Goal: Task Accomplishment & Management: Use online tool/utility

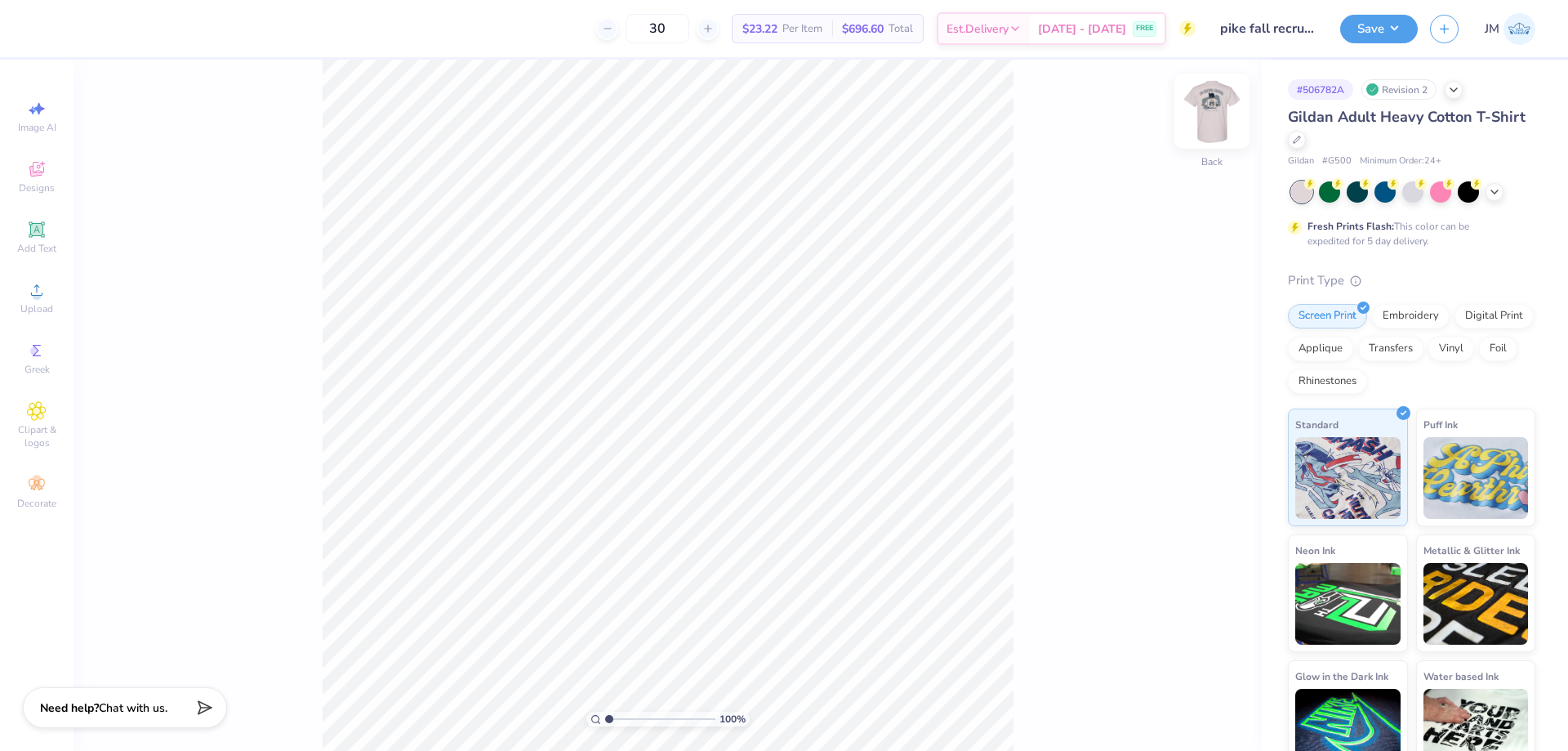
click at [1209, 107] on img at bounding box center [1211, 110] width 65 height 65
click at [1230, 446] on icon at bounding box center [1220, 449] width 23 height 20
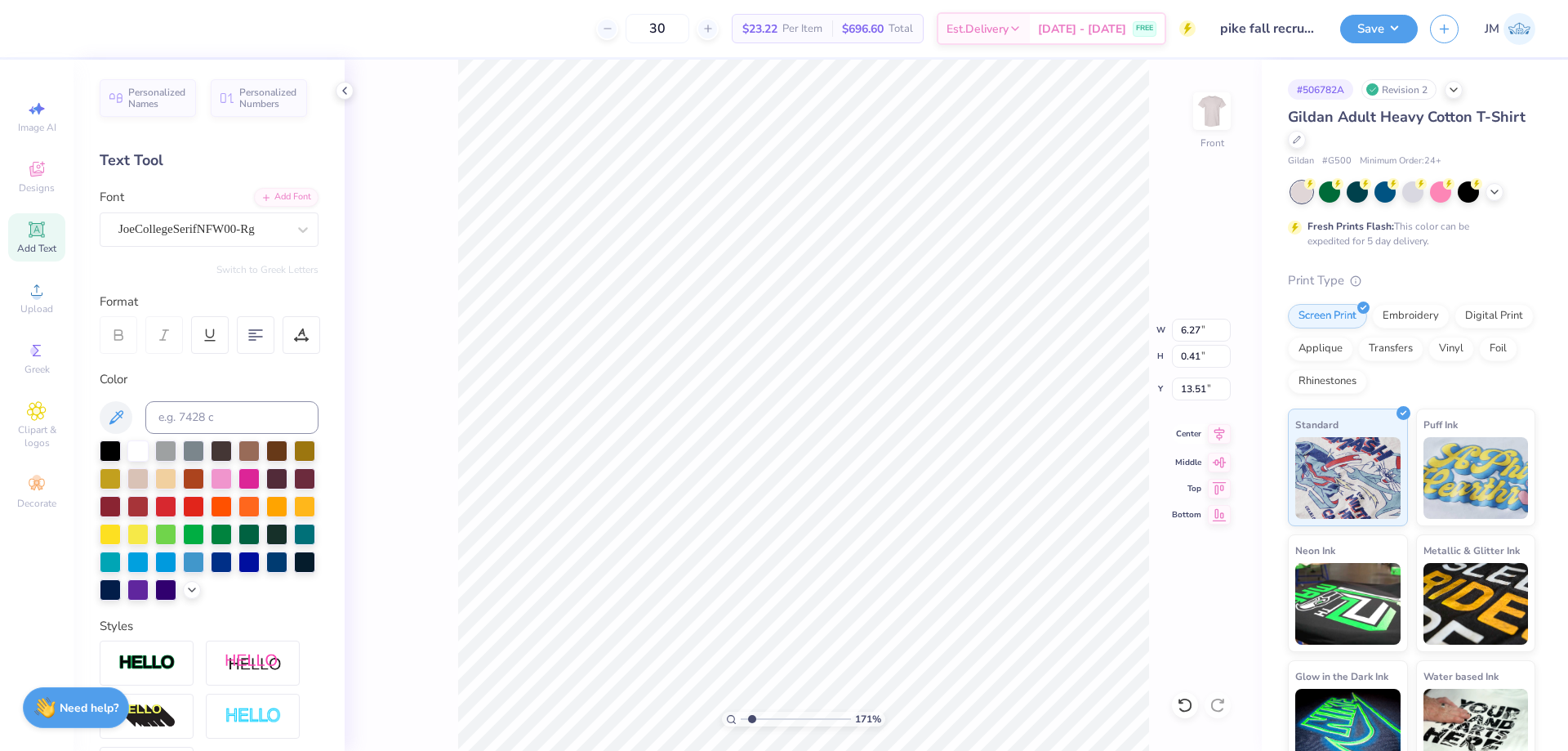
click at [1221, 435] on icon at bounding box center [1220, 433] width 23 height 20
click at [1189, 709] on icon at bounding box center [1185, 705] width 14 height 15
click at [1218, 433] on icon at bounding box center [1220, 433] width 23 height 20
click at [1216, 433] on icon at bounding box center [1220, 433] width 23 height 20
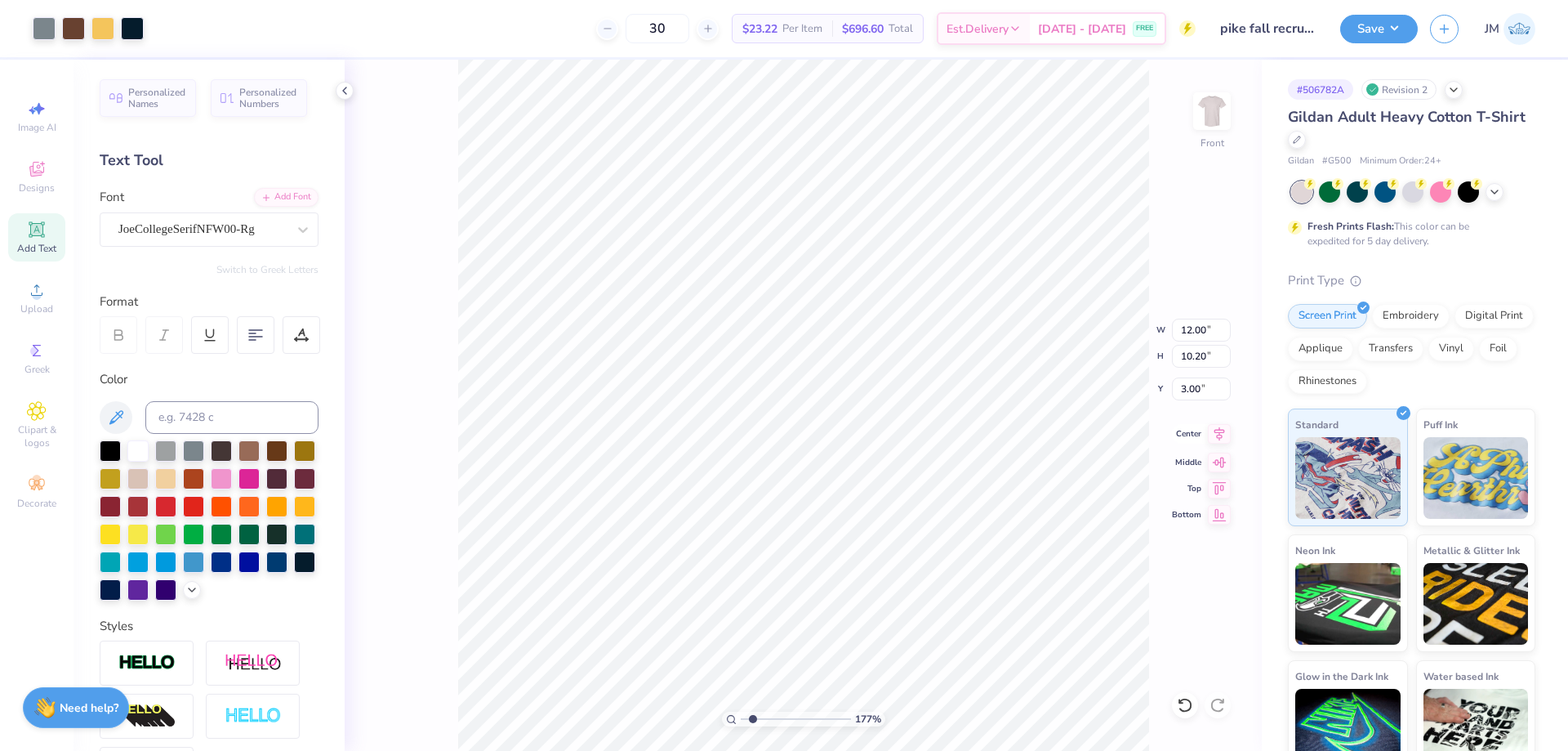
click at [1209, 434] on icon at bounding box center [1220, 433] width 23 height 20
click at [991, 594] on li "Ungroup" at bounding box center [994, 604] width 128 height 32
type input "10"
click at [49, 25] on div at bounding box center [44, 26] width 23 height 23
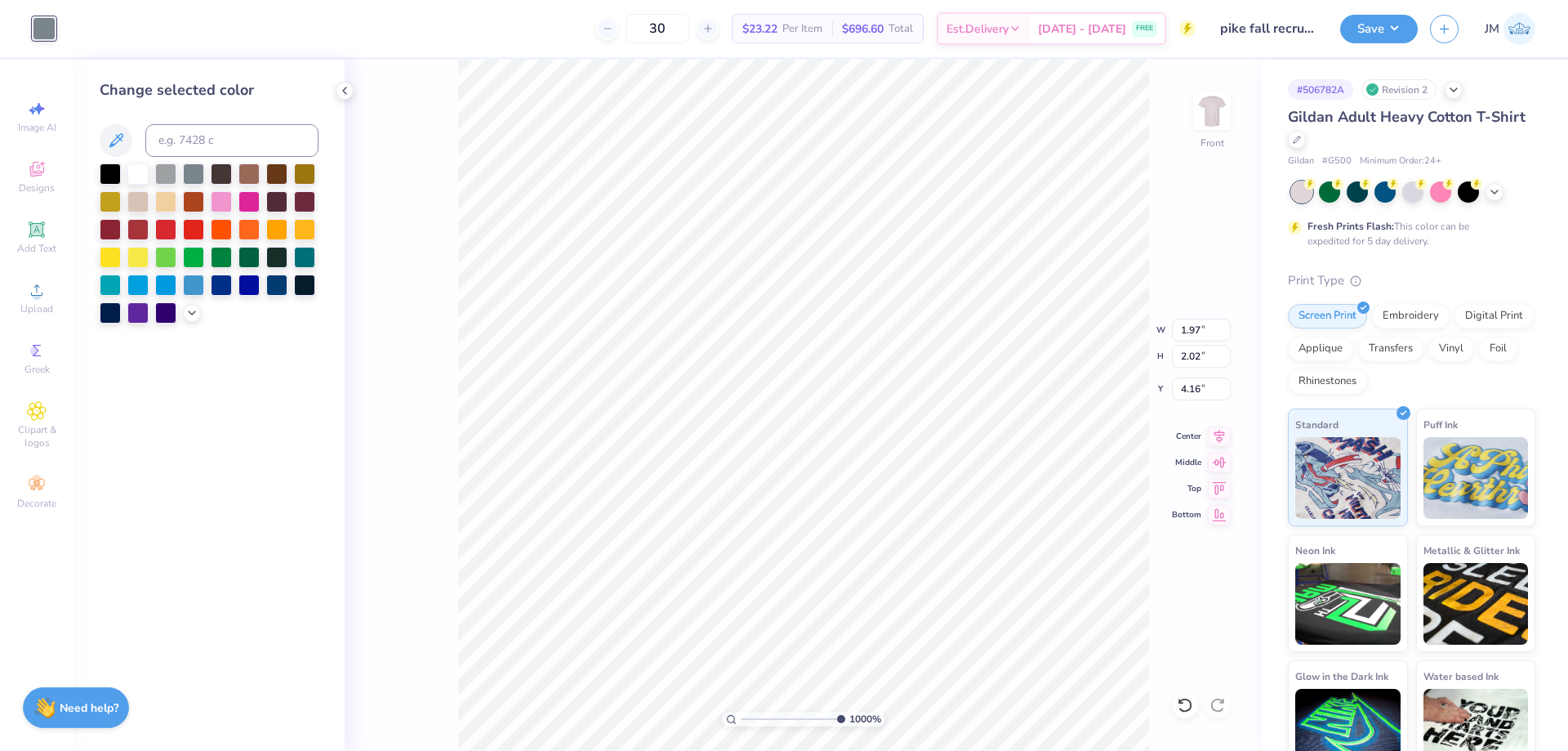
click at [185, 124] on div "Change selected color" at bounding box center [209, 201] width 219 height 244
click at [198, 139] on input at bounding box center [232, 141] width 174 height 33
type input "141"
type input "1.02"
type input "1.34"
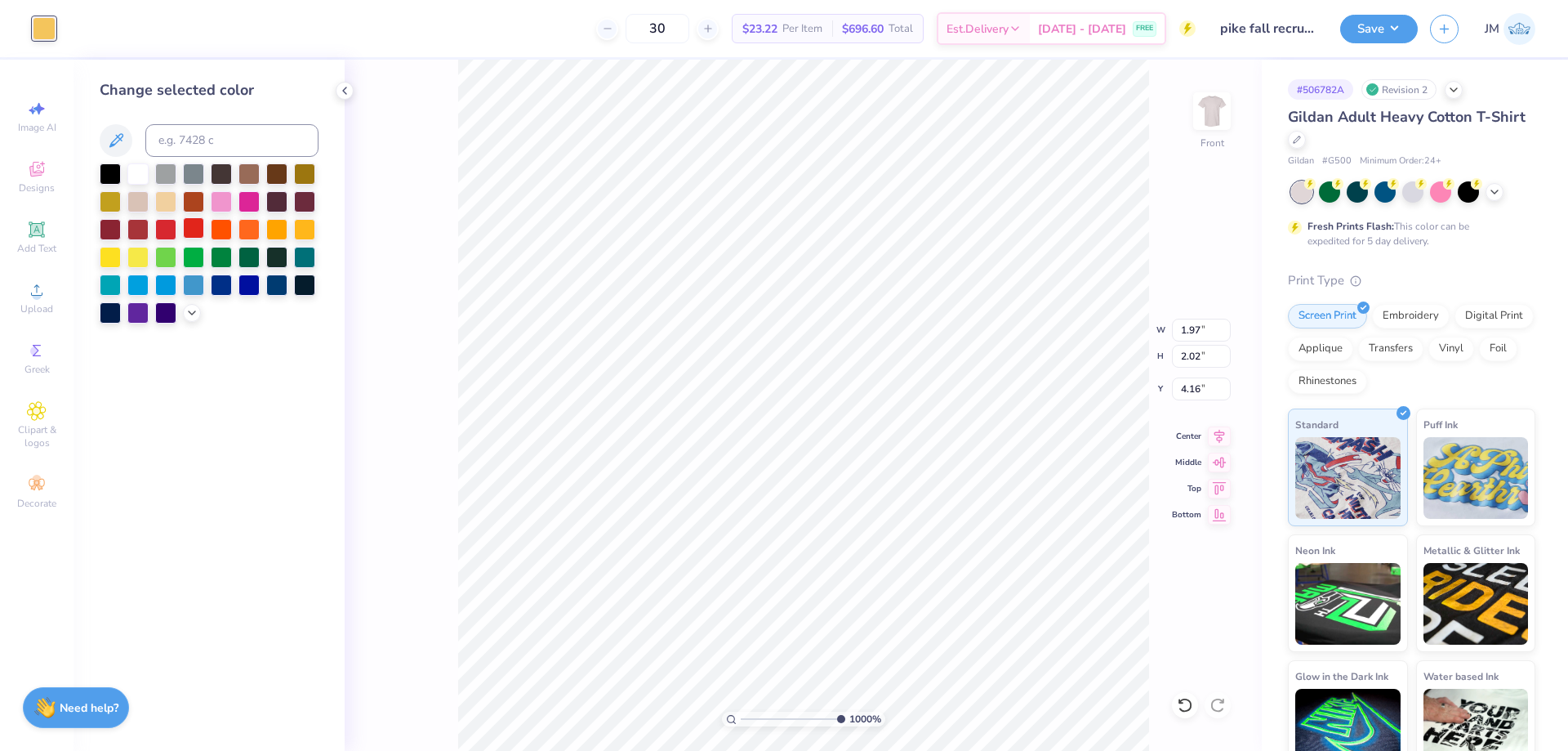
type input "4.25"
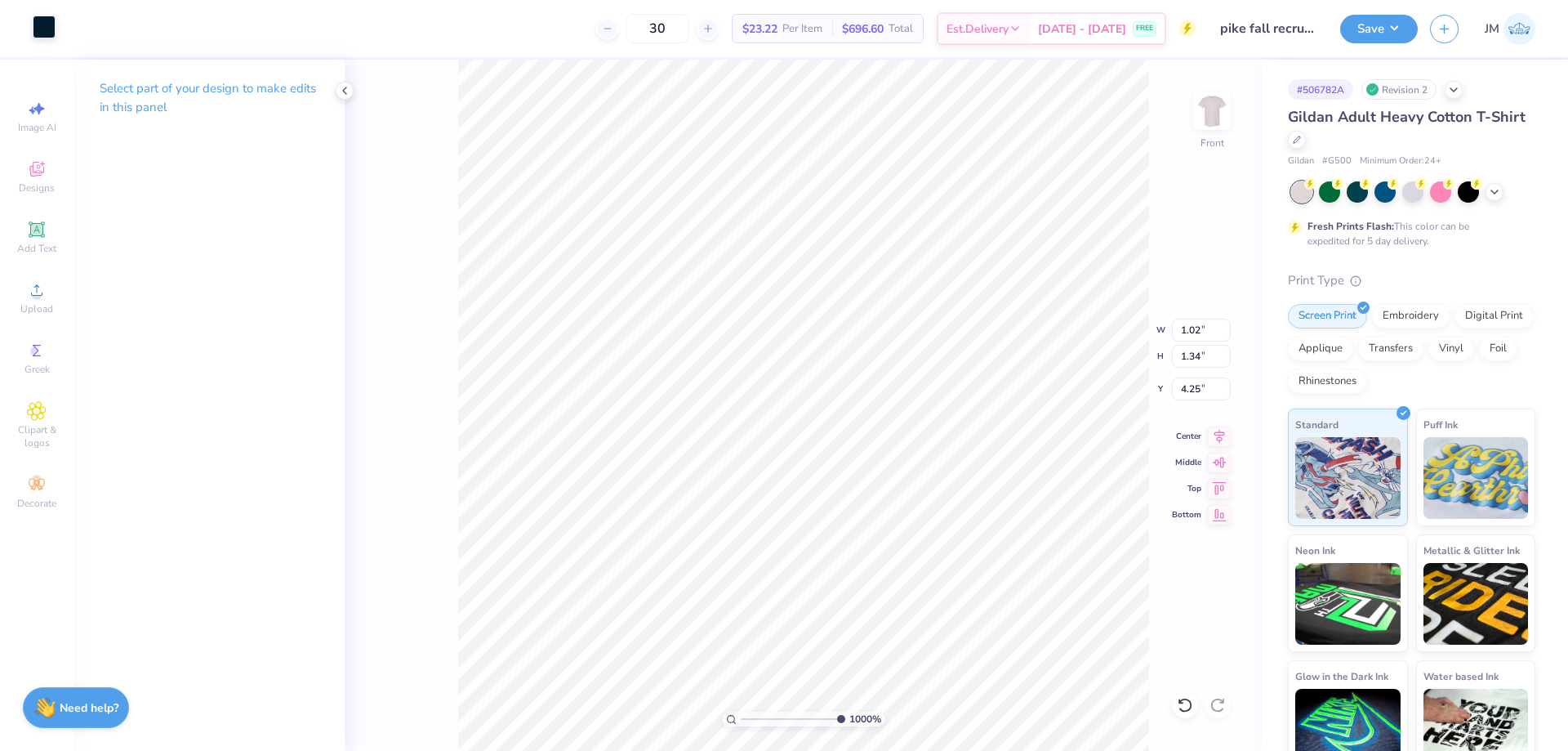
click at [49, 37] on div at bounding box center [44, 26] width 23 height 23
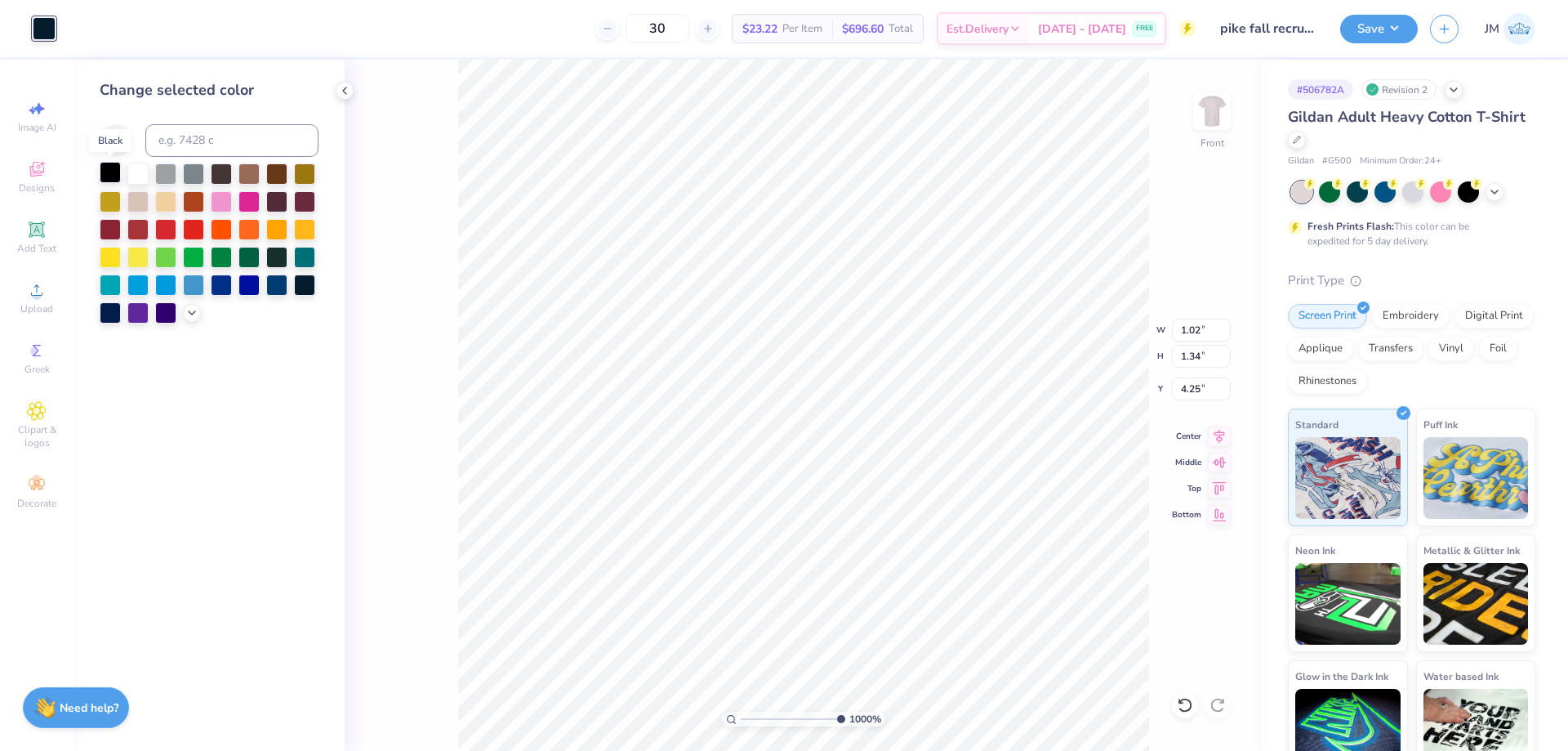
click at [112, 174] on div at bounding box center [110, 172] width 22 height 22
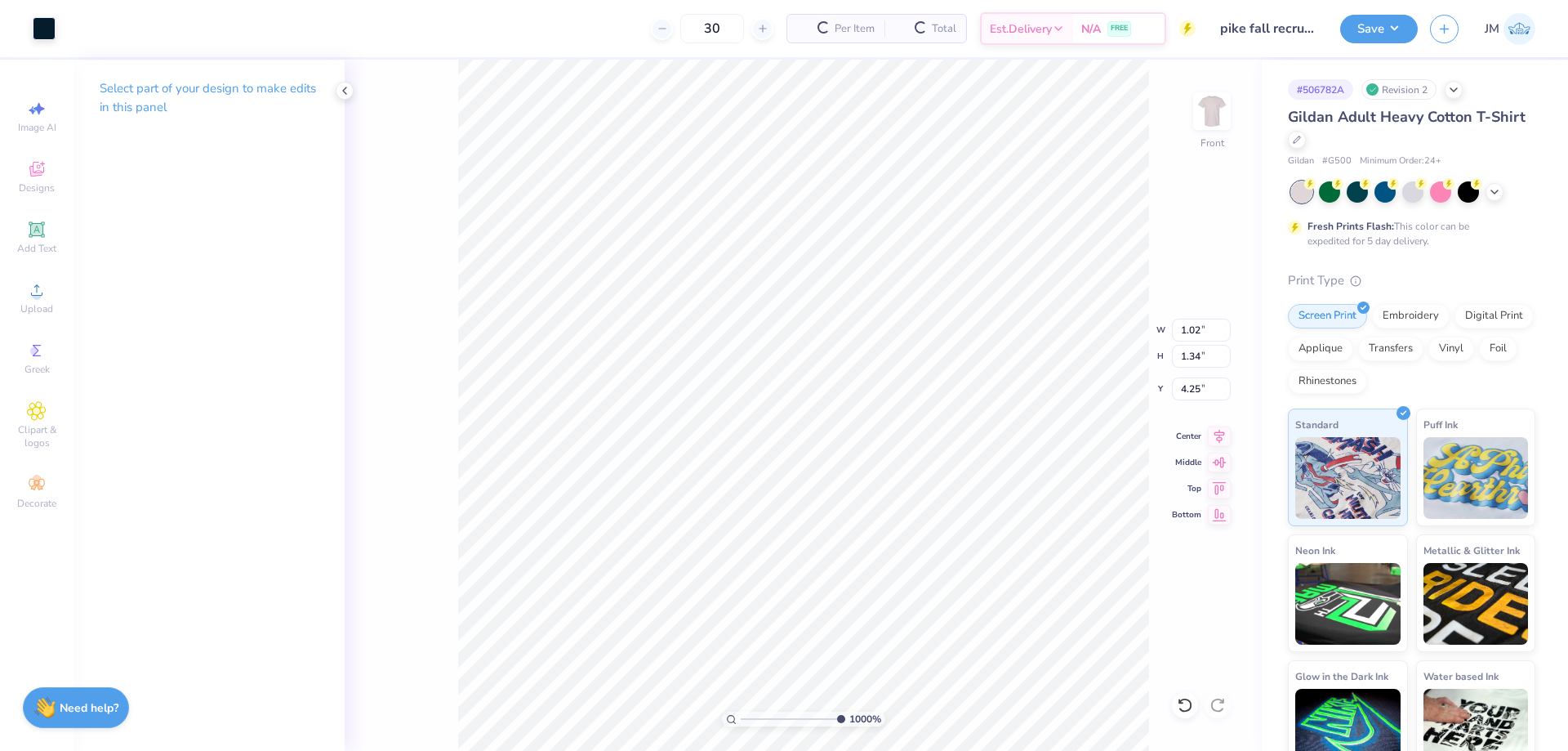
type input "1.10"
type input "1.45"
type input "4.65"
click at [52, 34] on div at bounding box center [44, 26] width 23 height 23
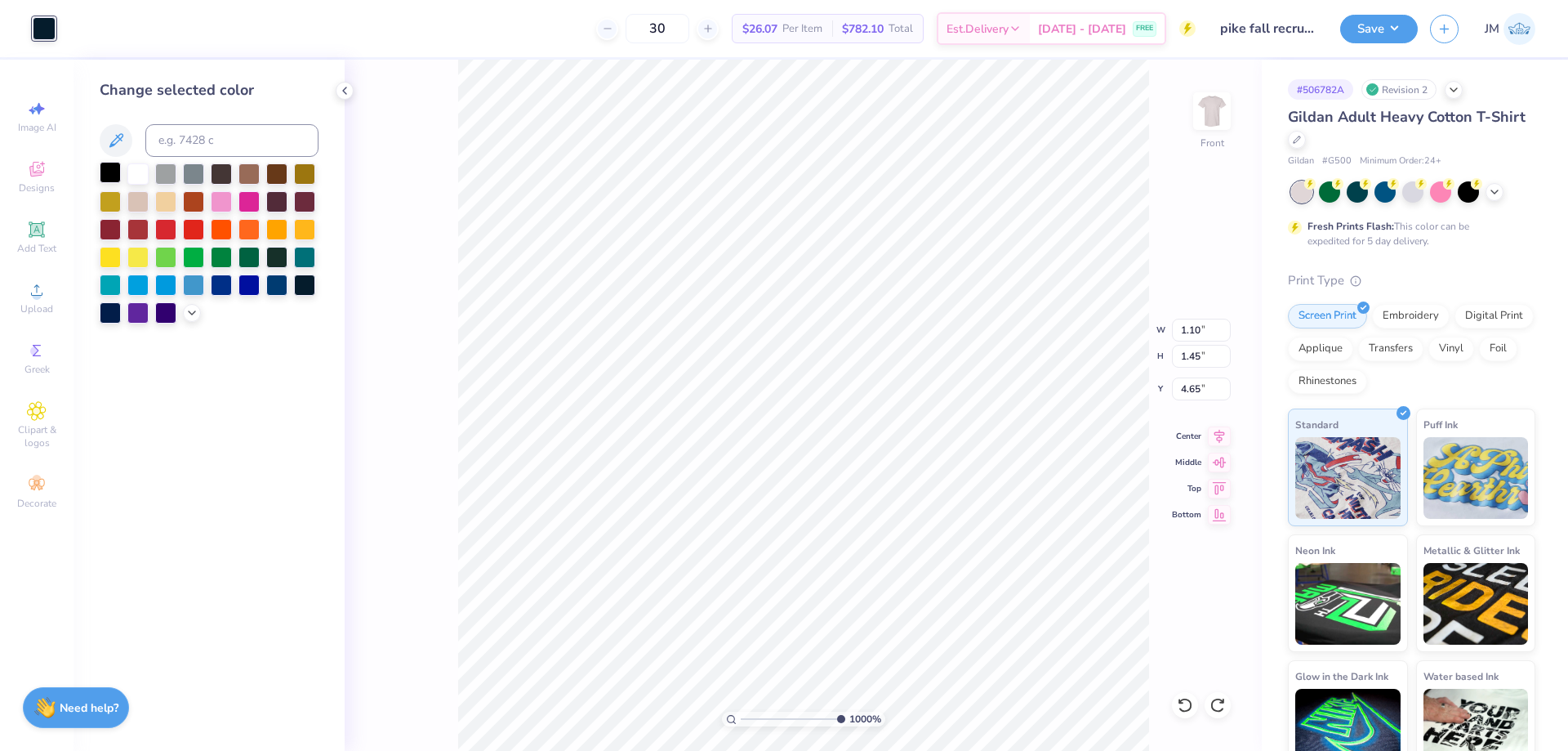
click at [108, 171] on div at bounding box center [110, 172] width 22 height 22
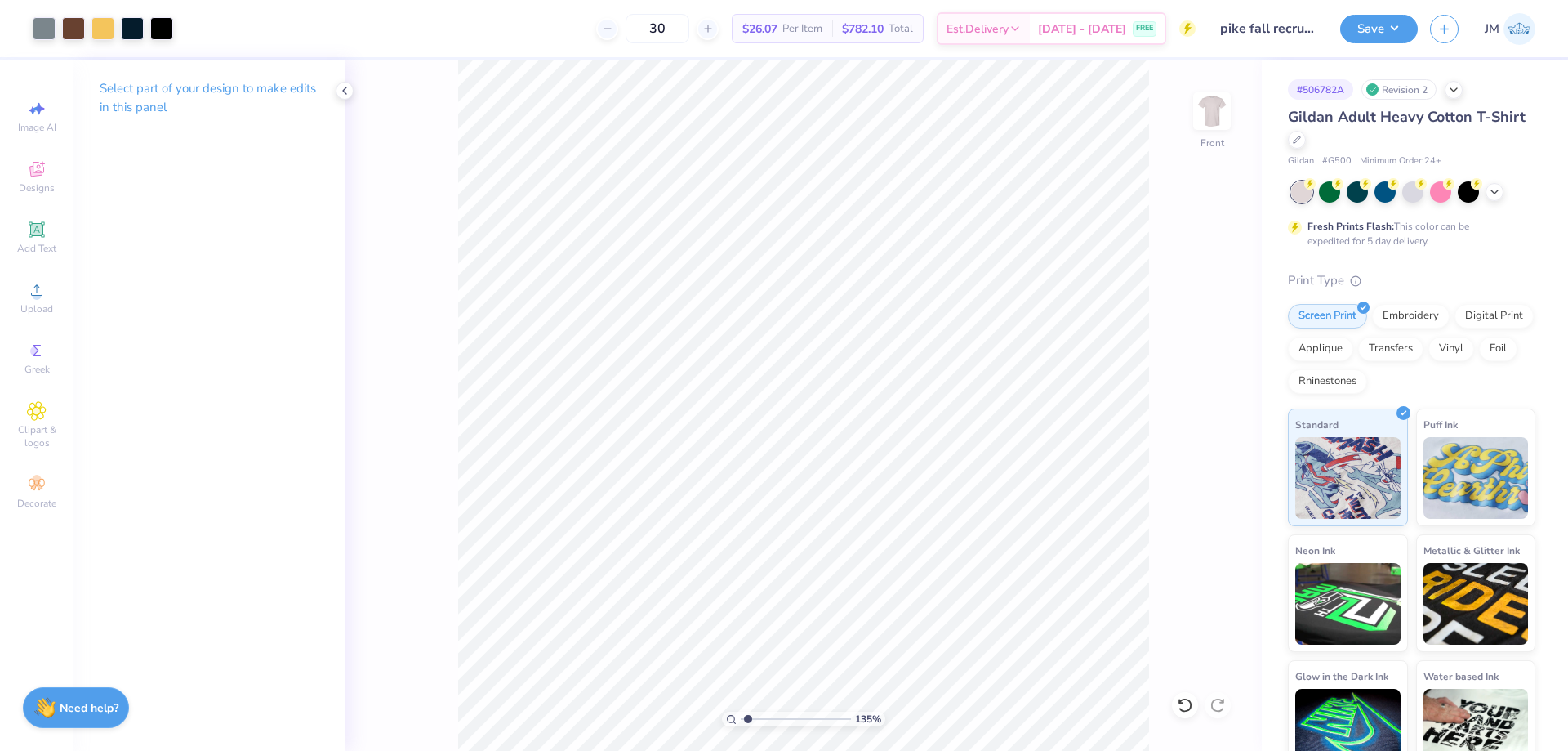
type input "1"
click at [910, 471] on li "Download vector" at bounding box center [916, 476] width 128 height 32
click at [42, 305] on span "Upload" at bounding box center [37, 309] width 33 height 13
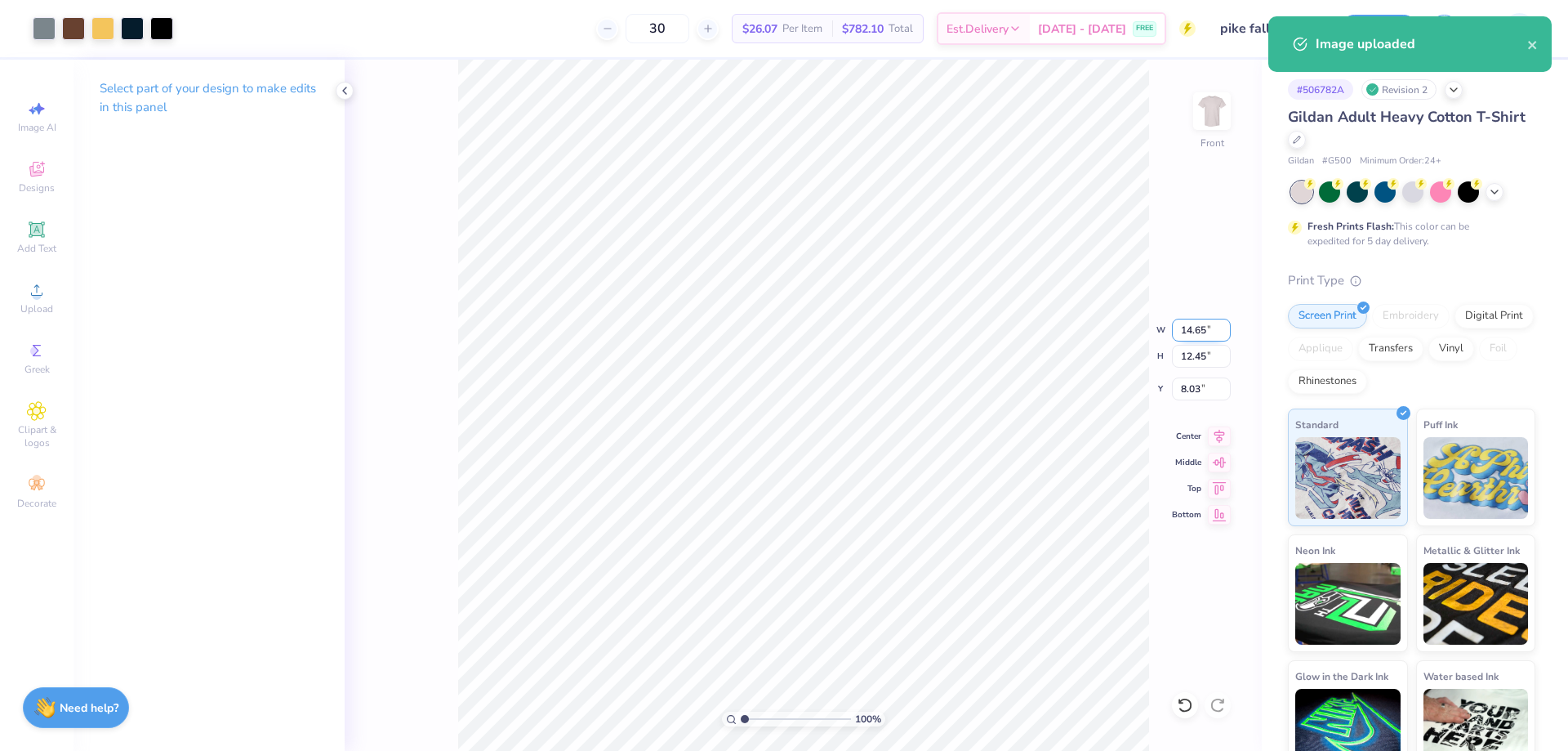
click at [1180, 332] on input "14.65" at bounding box center [1201, 330] width 58 height 23
type input "12.00"
type input "10.20"
click at [1203, 399] on input "9.15" at bounding box center [1201, 389] width 58 height 23
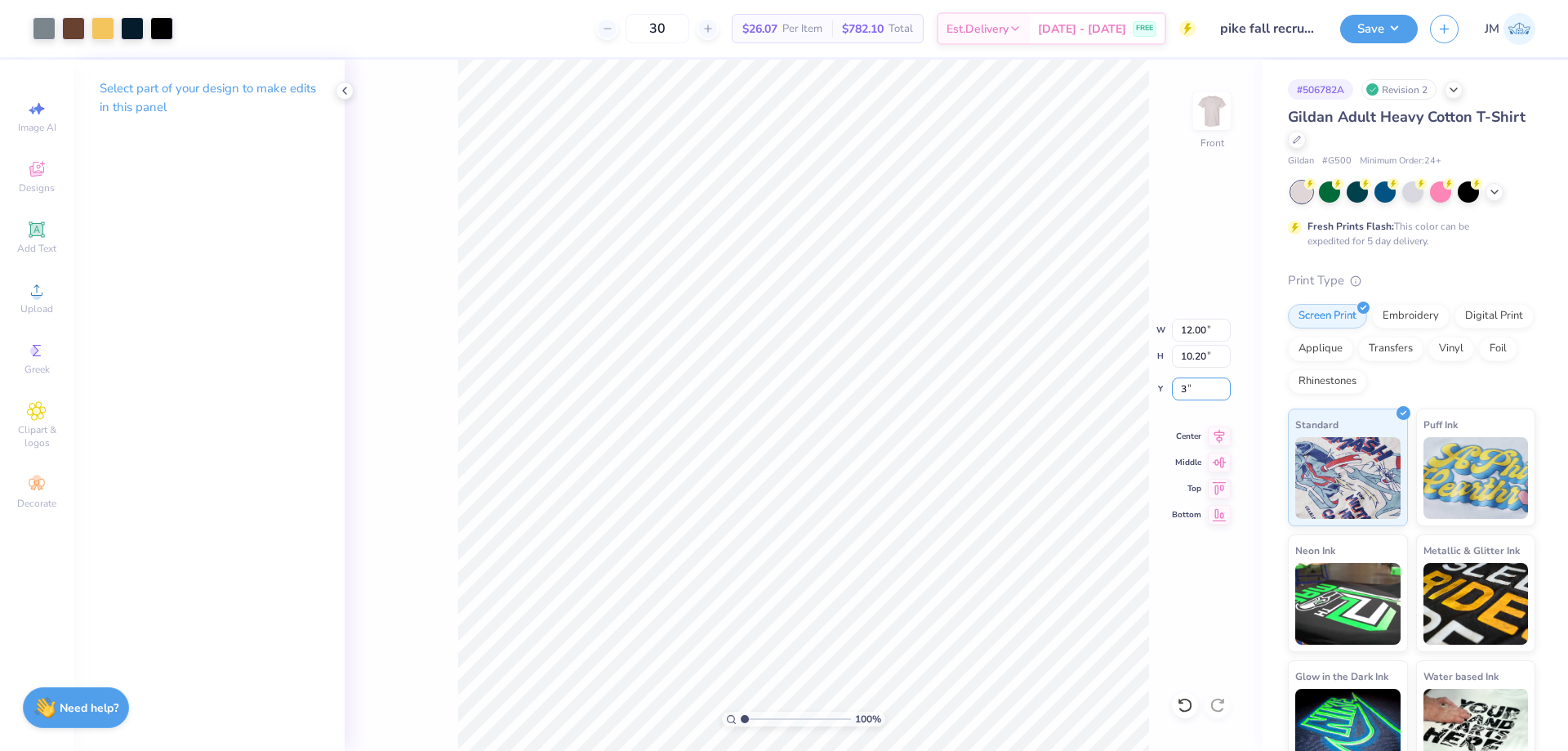
type input "3.00"
click at [1221, 440] on icon at bounding box center [1220, 433] width 23 height 20
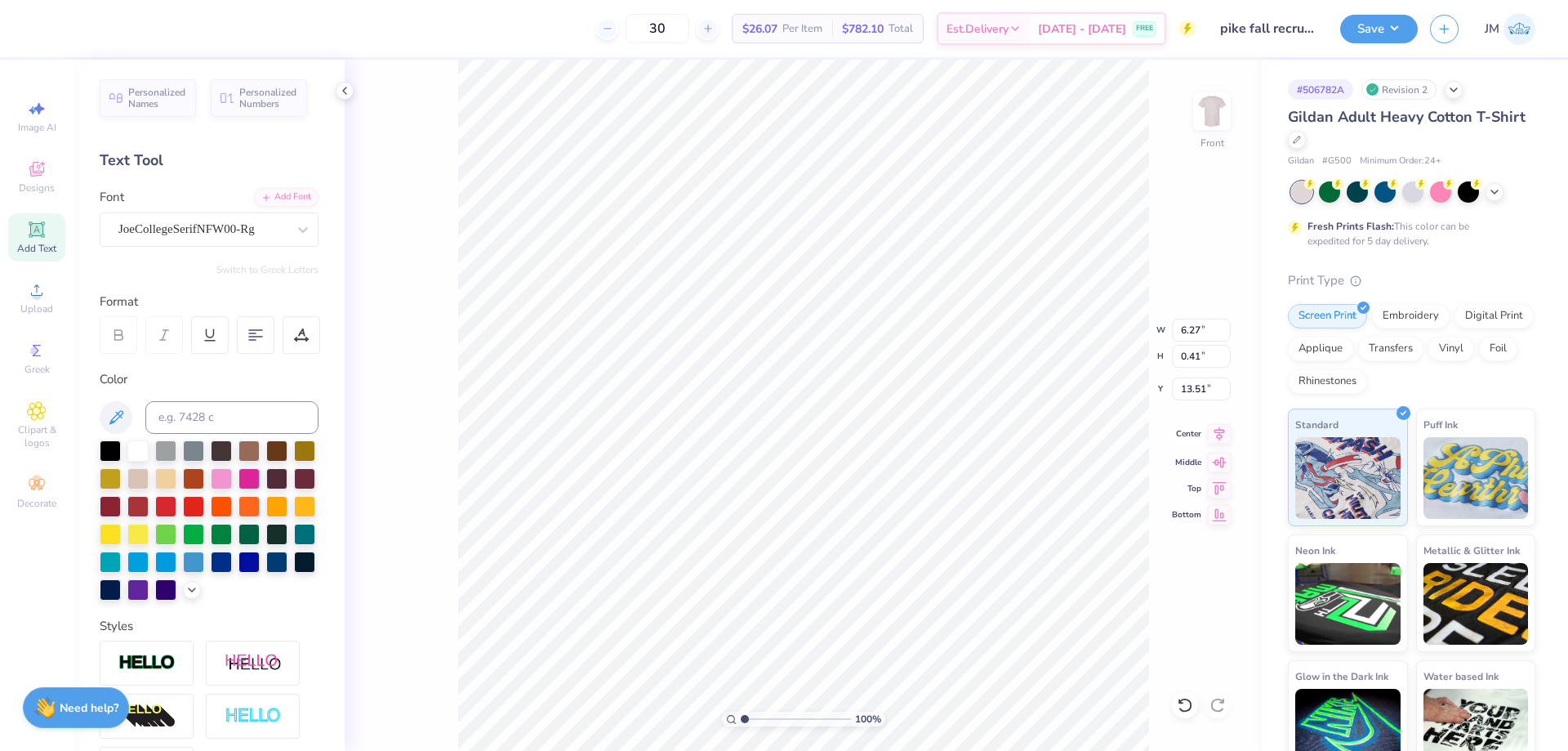
click at [1226, 435] on icon at bounding box center [1220, 433] width 23 height 20
click at [1398, 29] on button "Save" at bounding box center [1379, 26] width 77 height 28
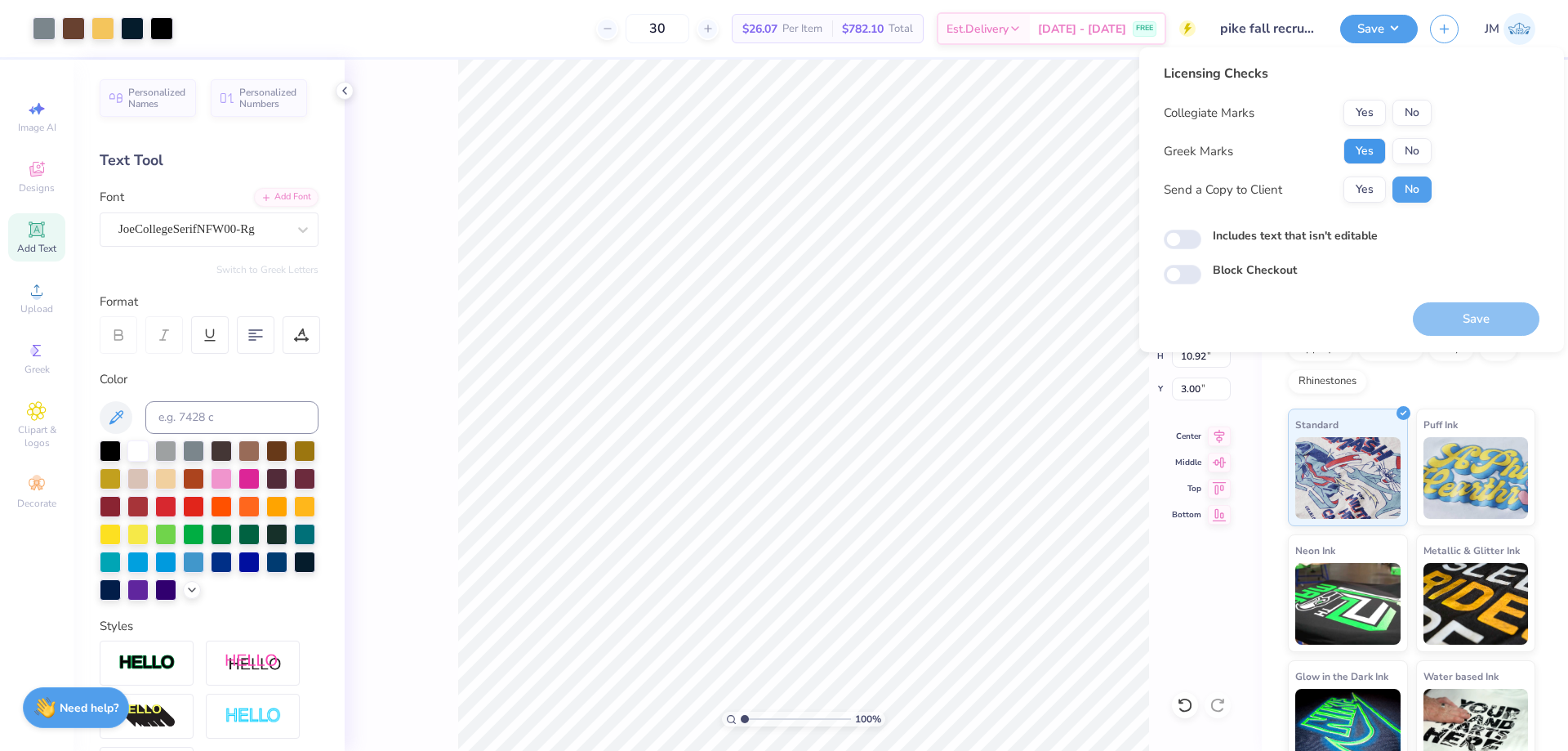
click at [1376, 144] on button "Yes" at bounding box center [1364, 151] width 42 height 26
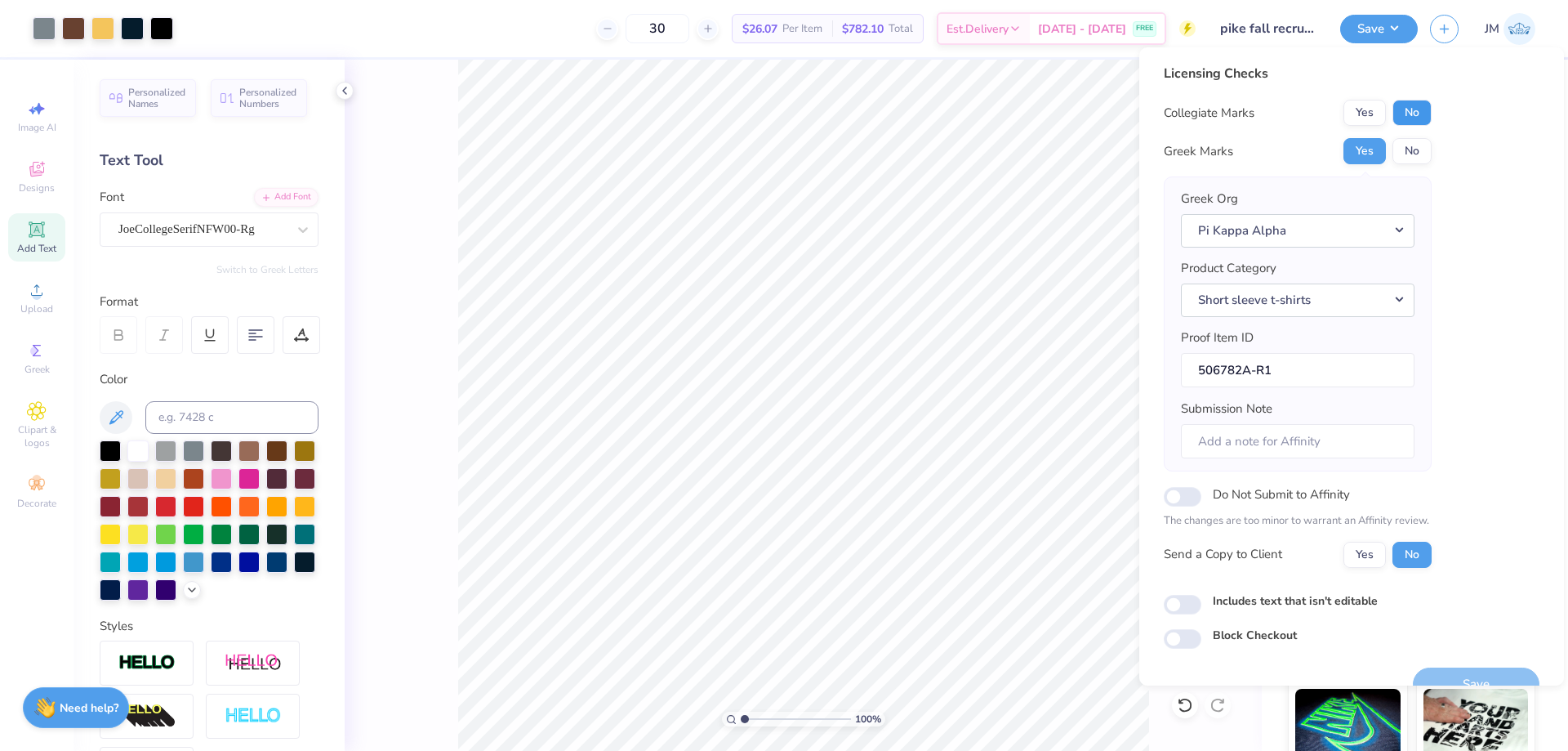
click at [1397, 108] on button "No" at bounding box center [1412, 113] width 40 height 26
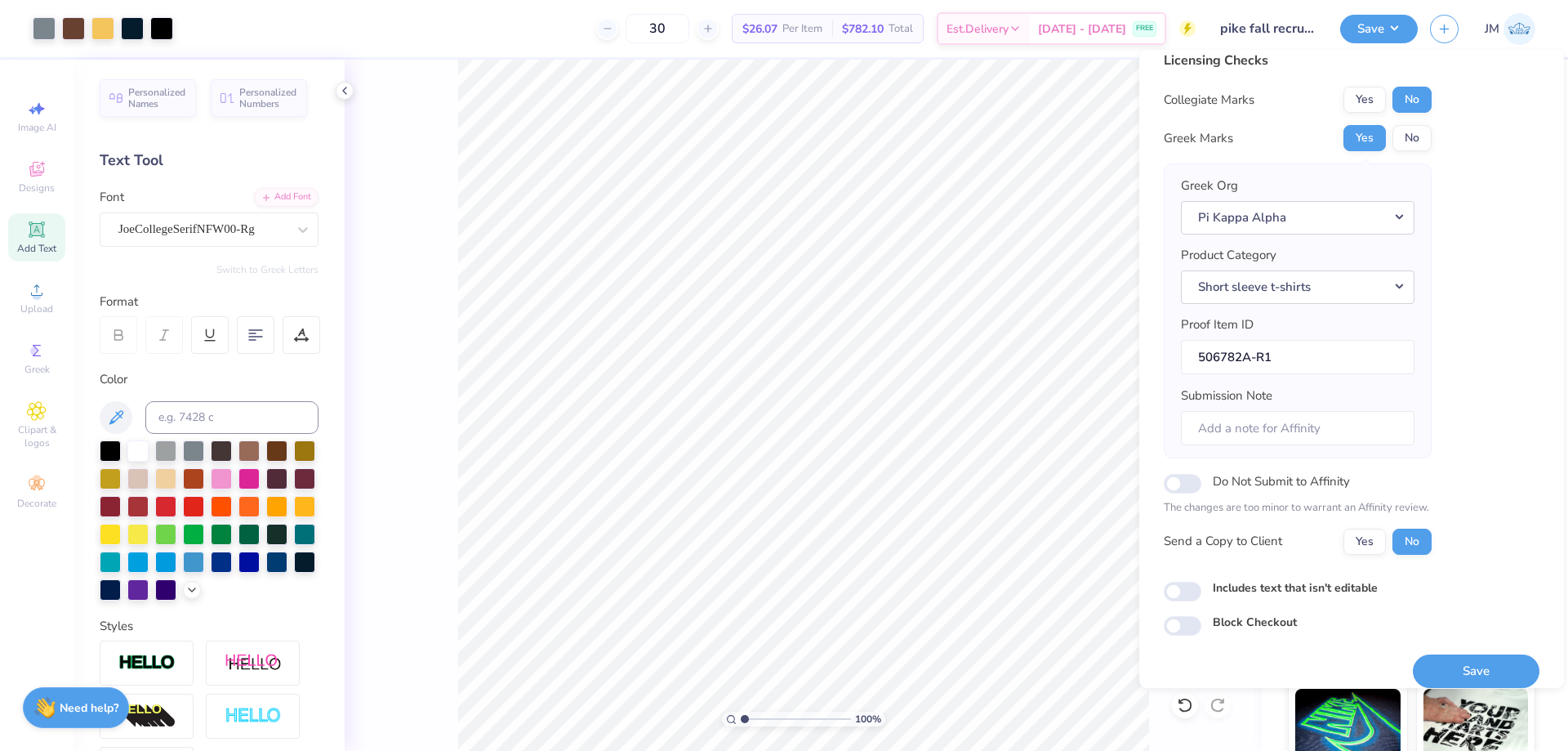
scroll to position [31, 0]
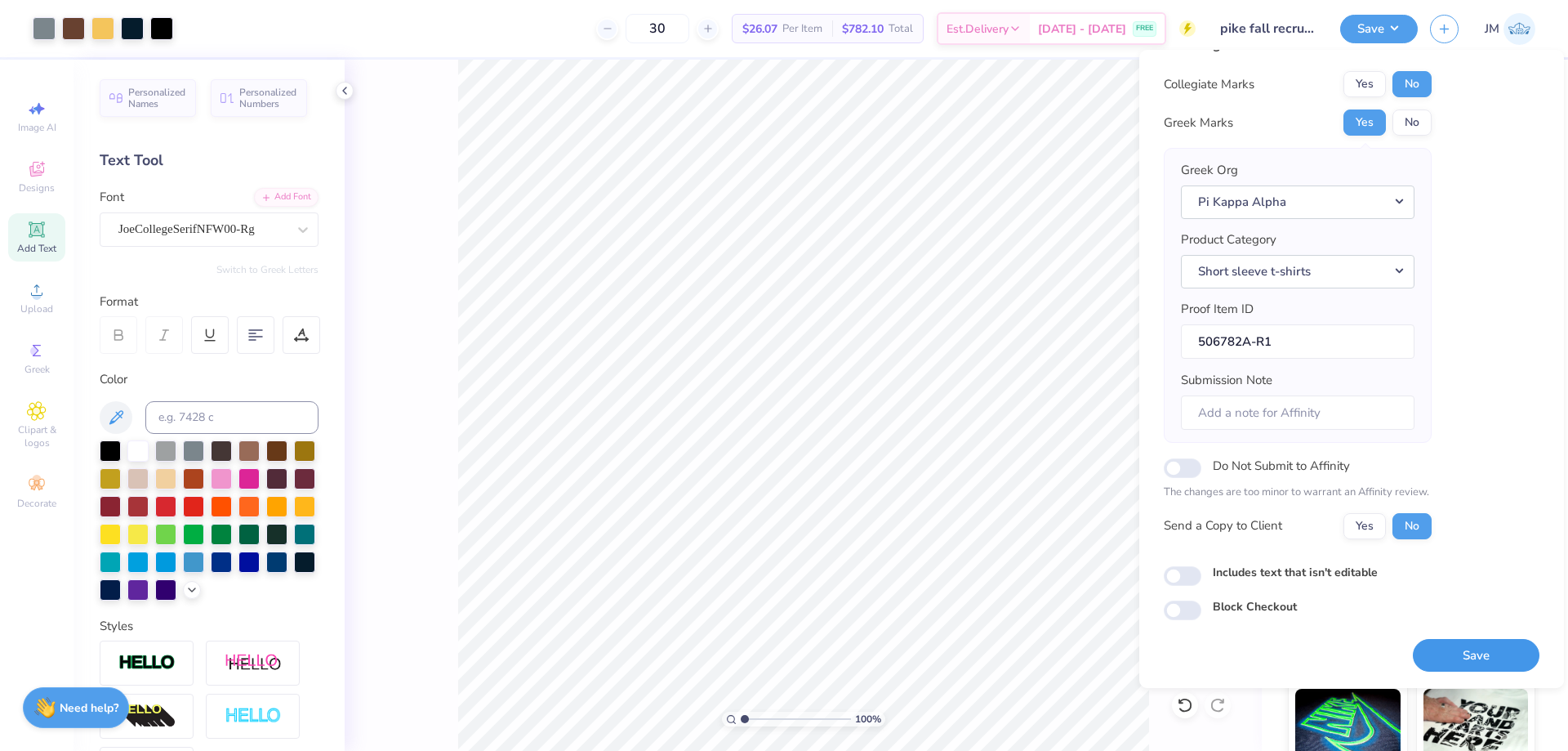
click at [1476, 658] on button "Save" at bounding box center [1476, 655] width 126 height 33
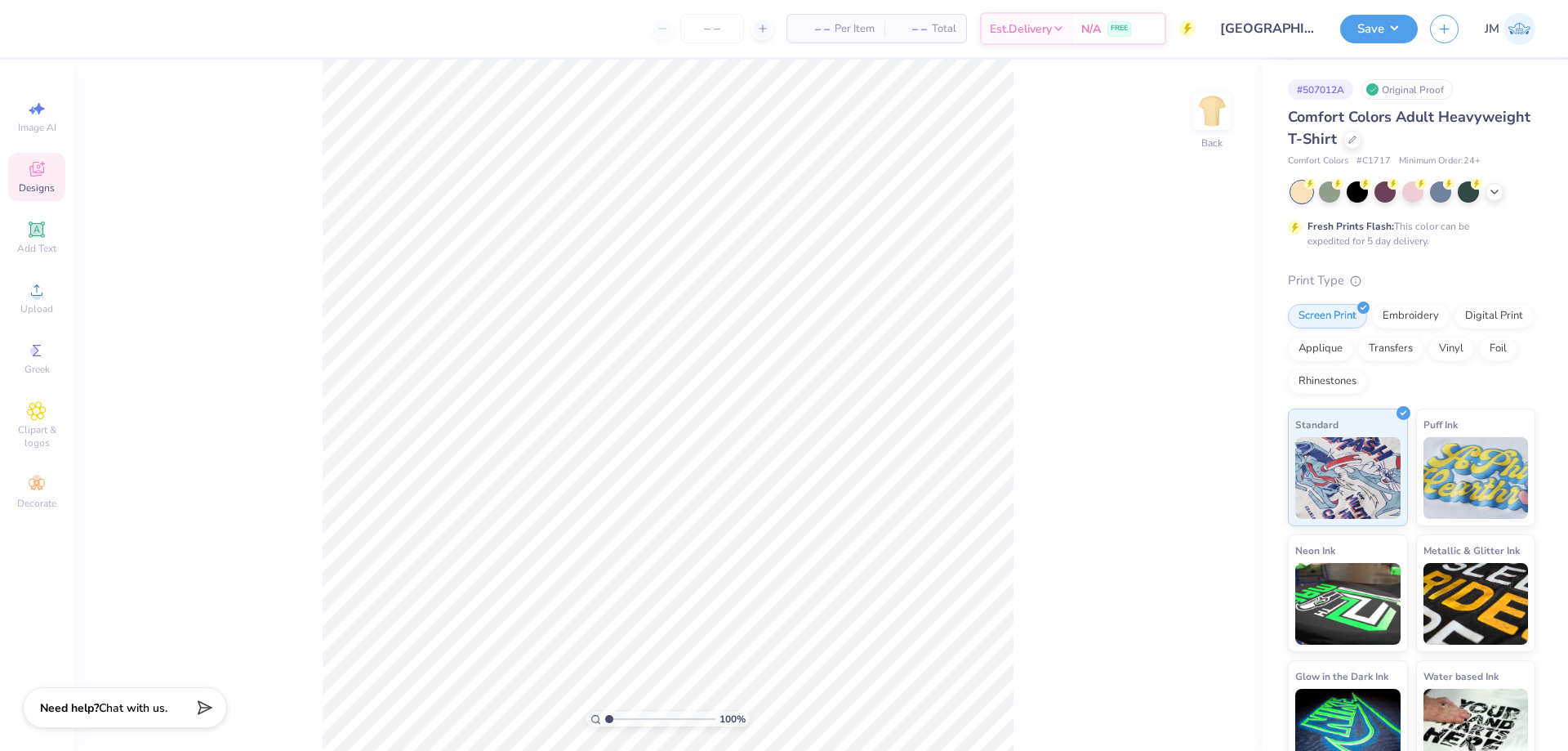
click at [39, 163] on icon at bounding box center [37, 169] width 20 height 20
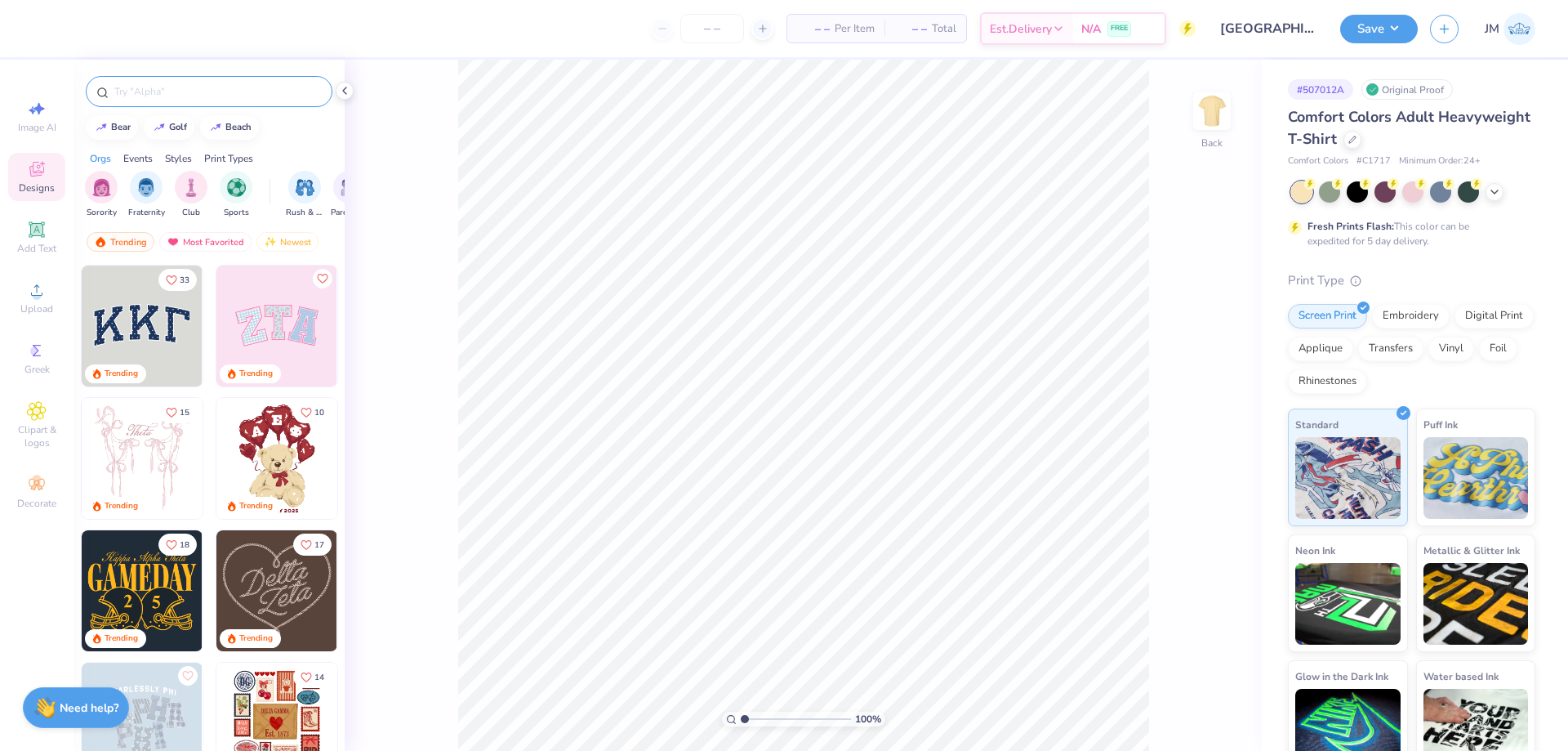
click at [231, 92] on input "text" at bounding box center [217, 91] width 209 height 16
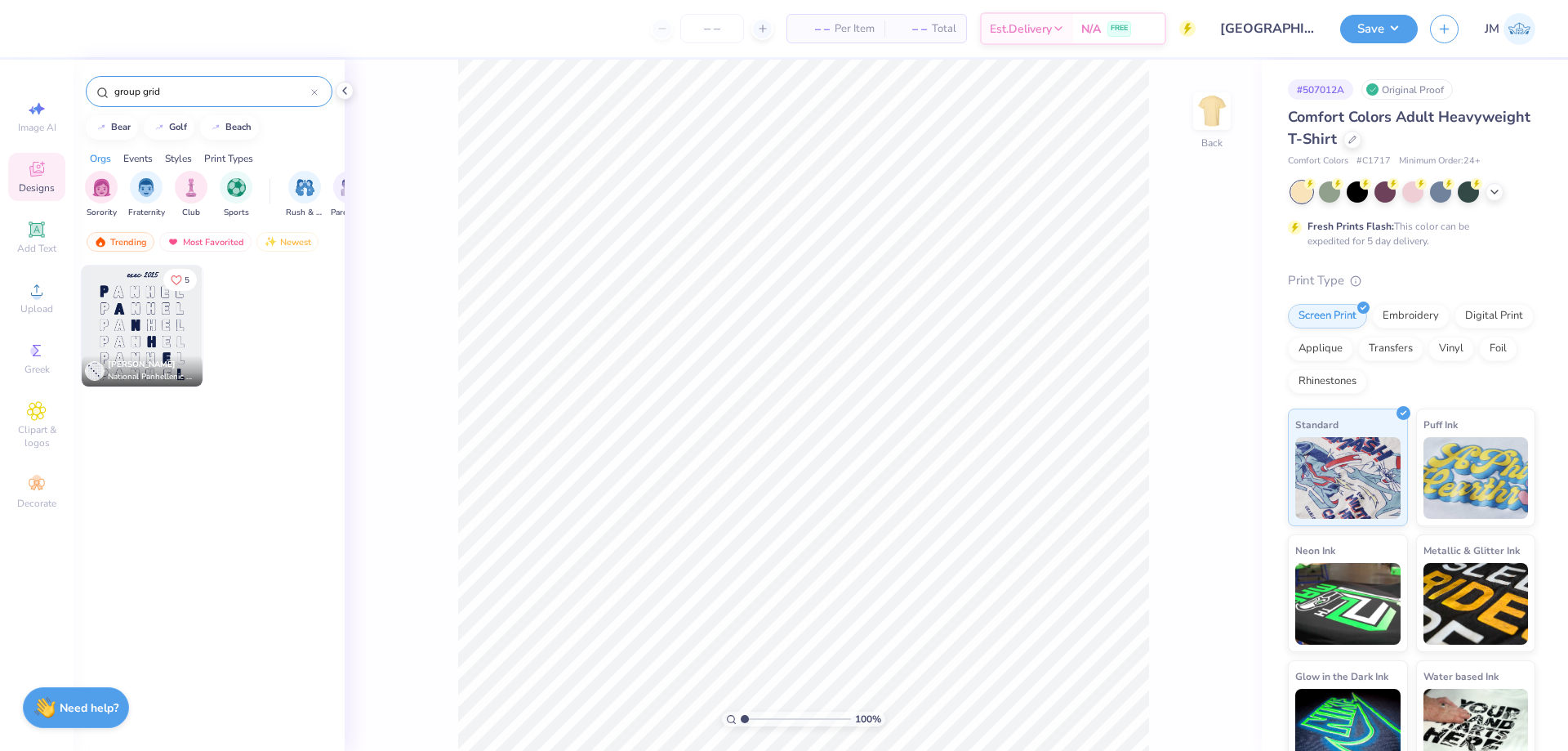
type input "group grid"
click at [155, 326] on img at bounding box center [142, 325] width 121 height 121
click at [858, 570] on li "Ungroup" at bounding box center [870, 584] width 128 height 32
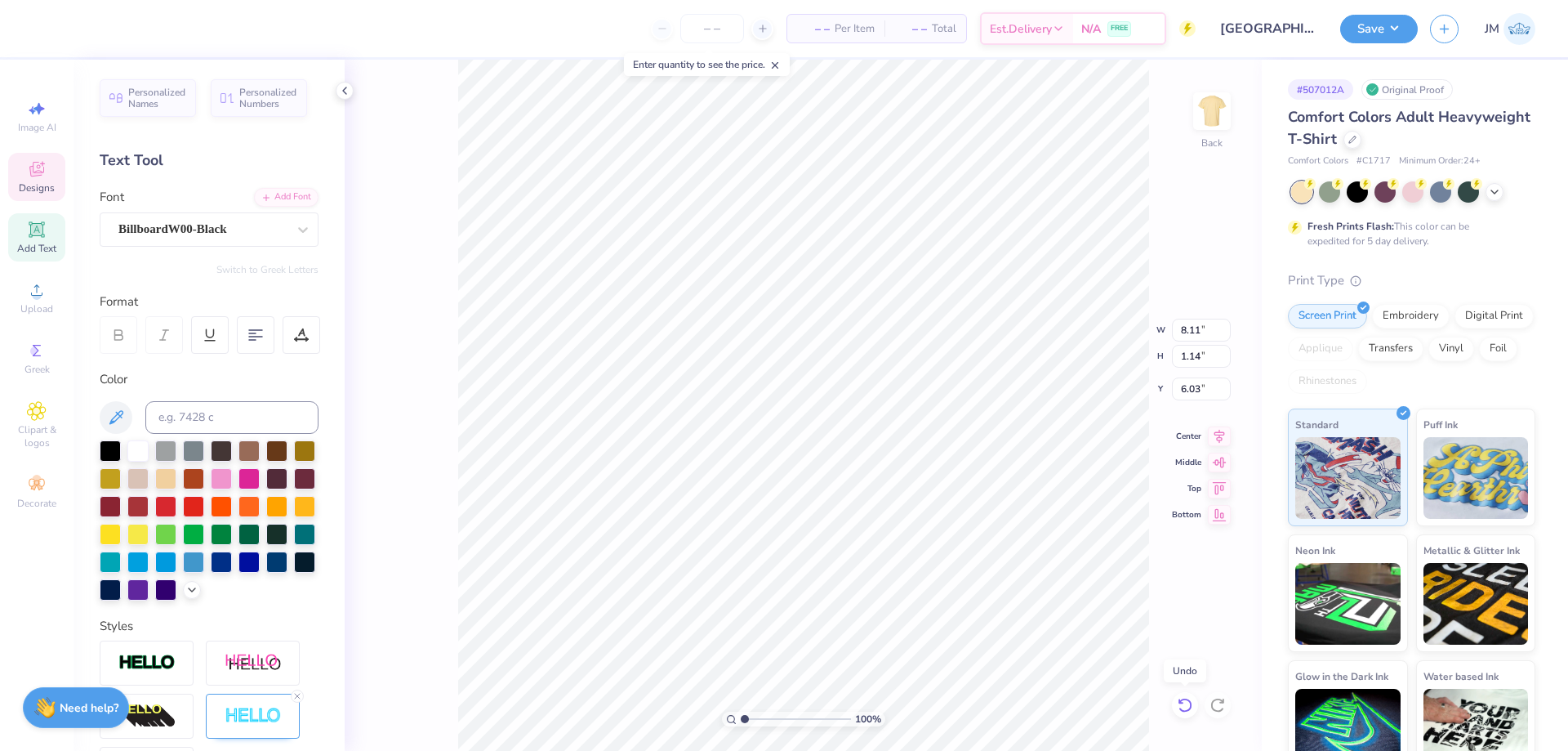
click at [1183, 706] on icon at bounding box center [1185, 705] width 16 height 16
click at [192, 220] on div "BillboardW00-Black" at bounding box center [203, 228] width 172 height 25
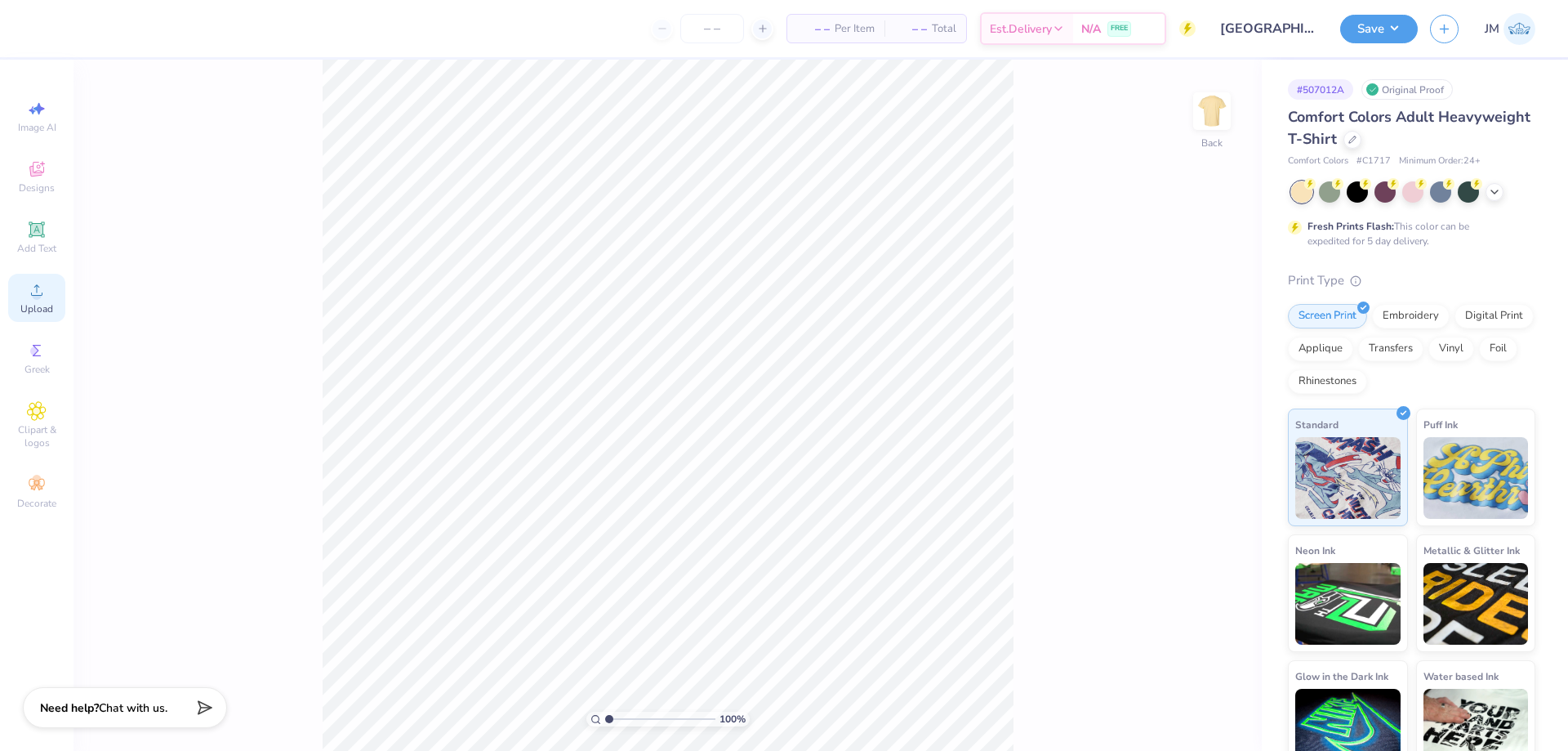
click at [42, 292] on icon at bounding box center [37, 290] width 20 height 20
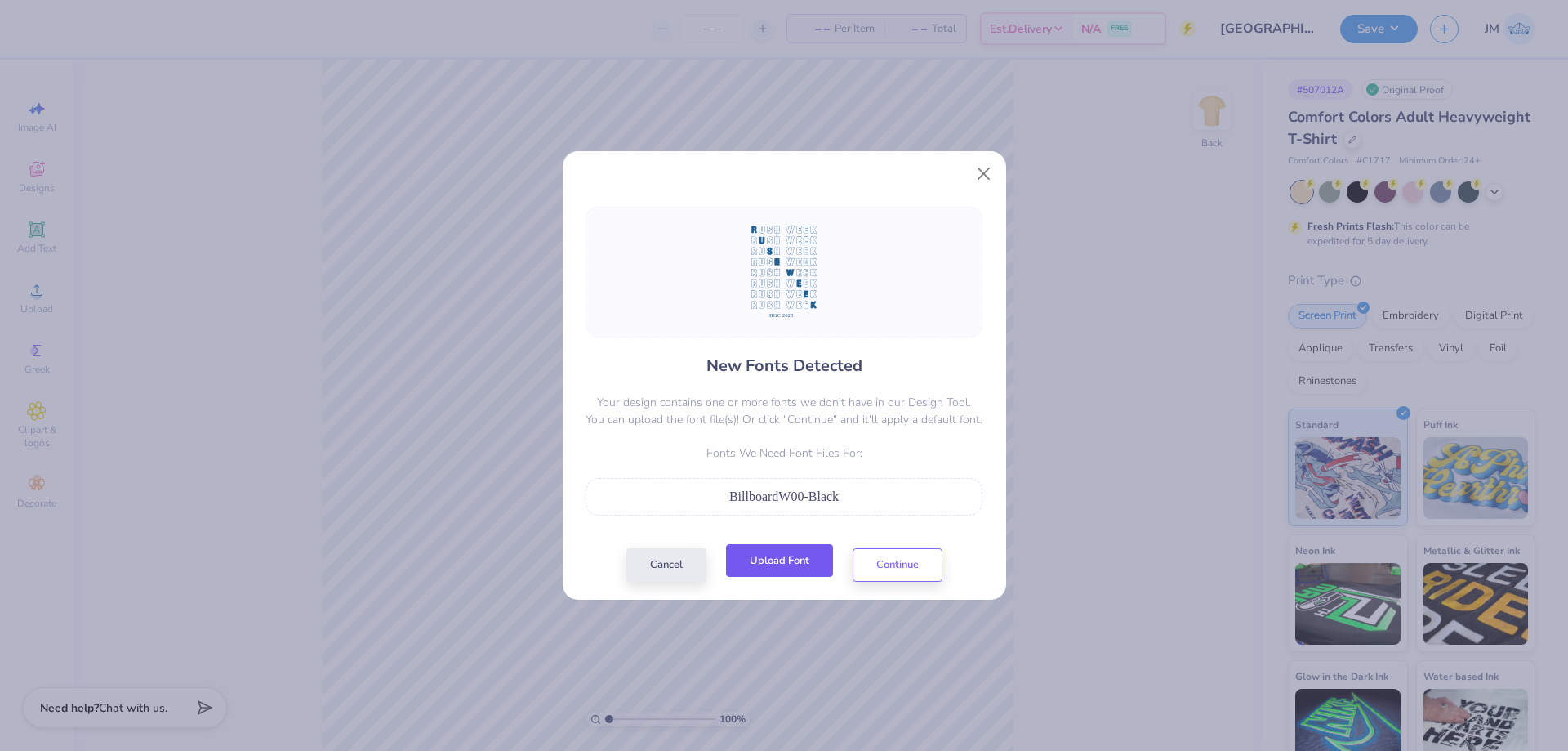
click at [789, 558] on button "Upload Font" at bounding box center [779, 560] width 107 height 33
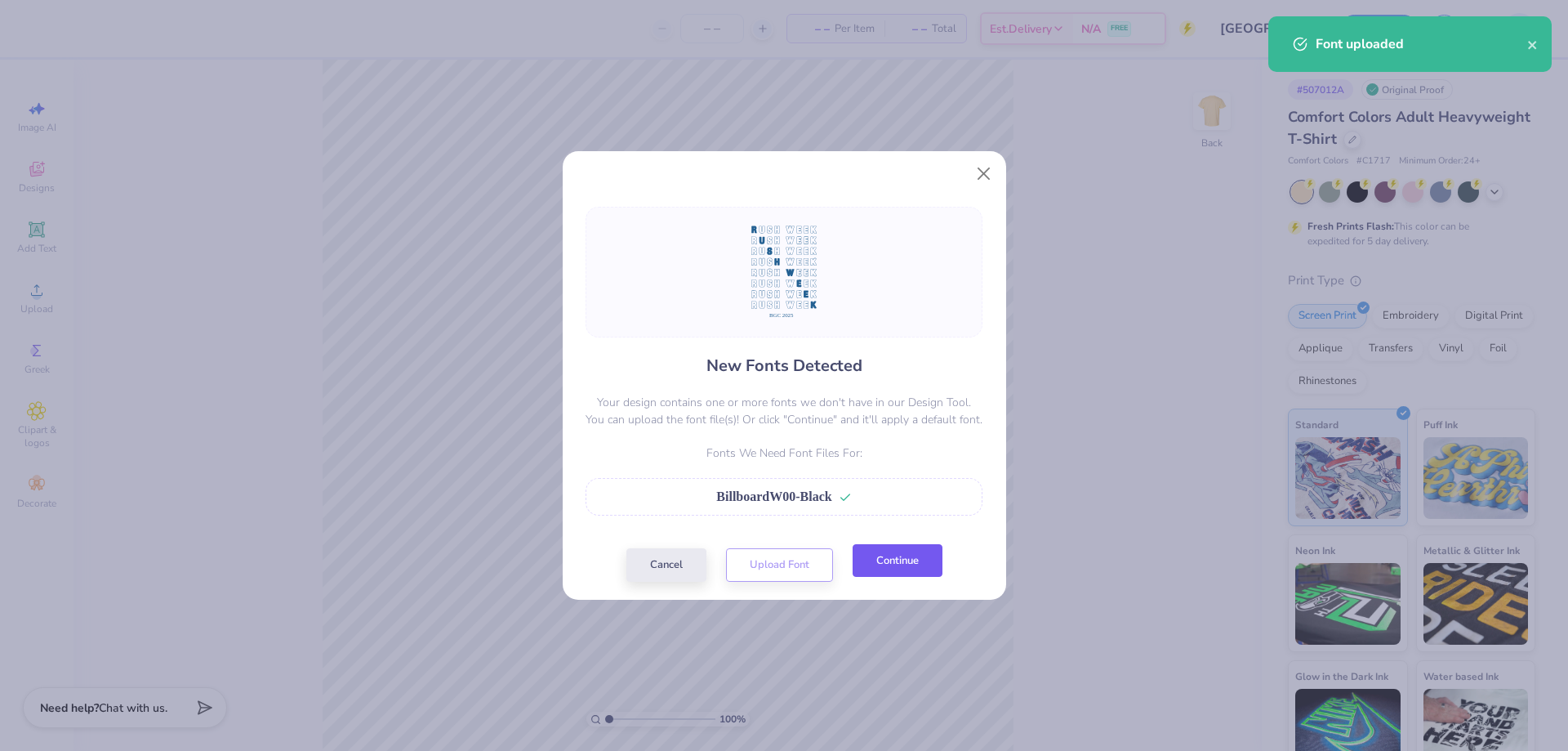
click at [893, 550] on button "Continue" at bounding box center [897, 560] width 90 height 33
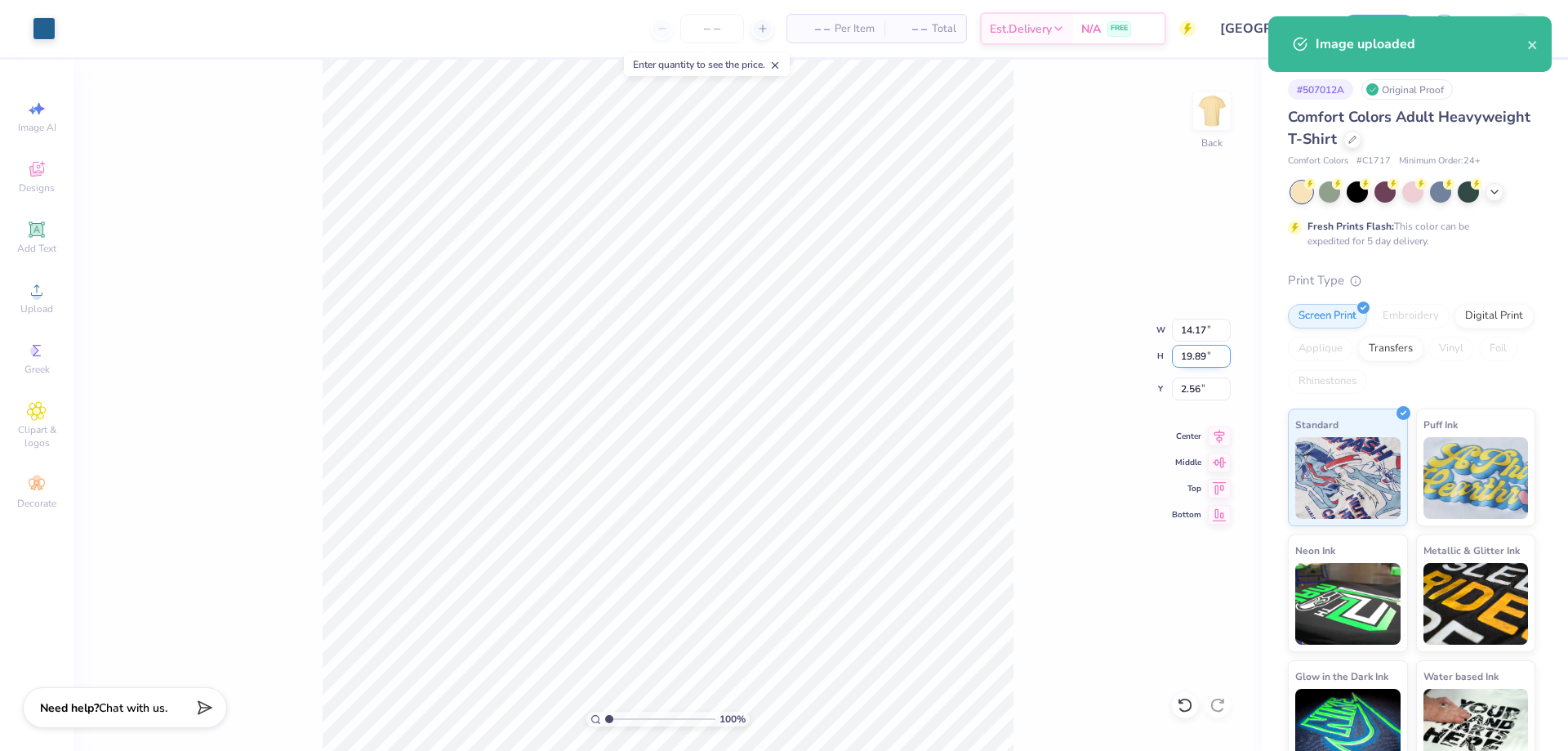
click at [1205, 352] on input "19.89" at bounding box center [1201, 356] width 58 height 23
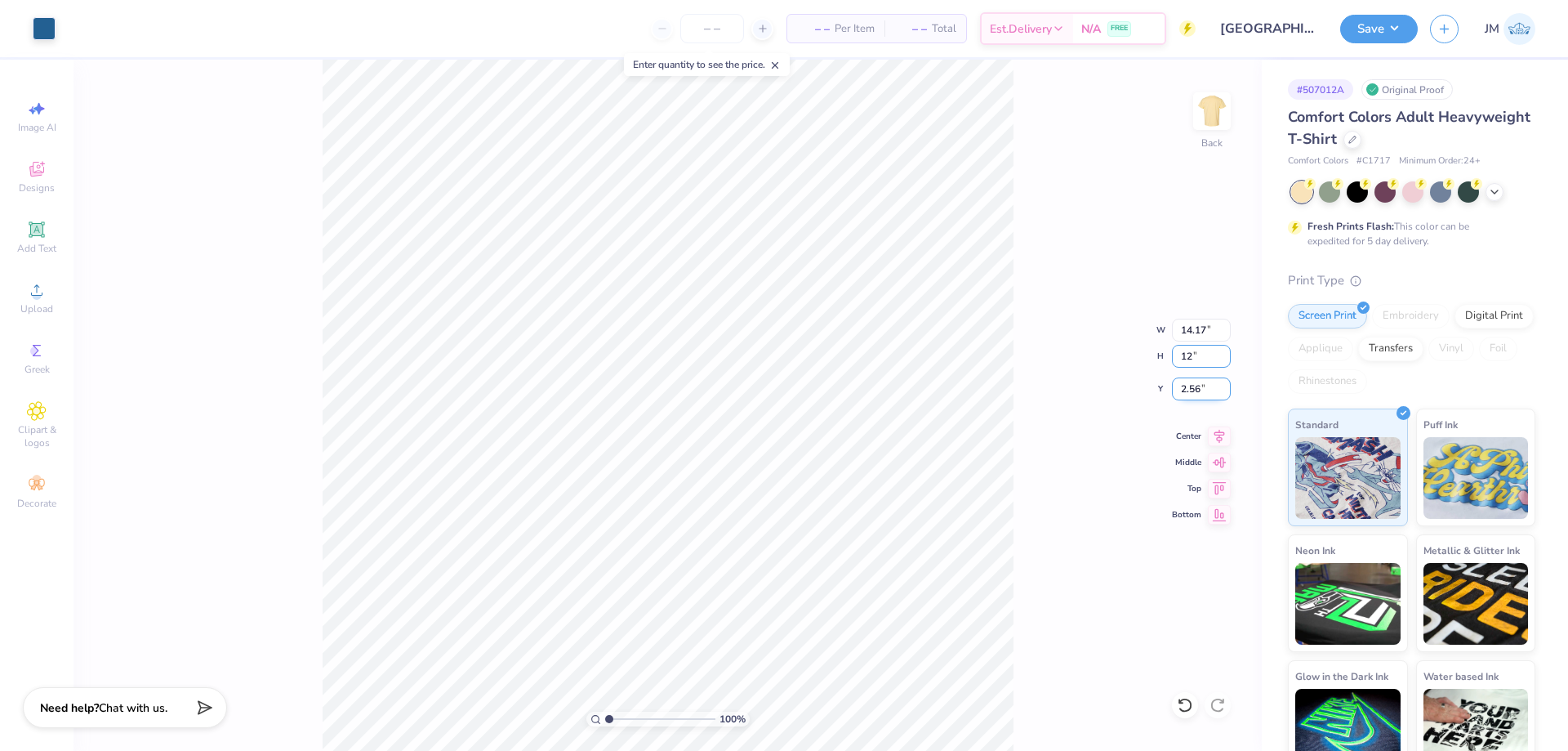
type input "12"
type input "8.55"
type input "12.00"
click at [1209, 394] on input "6.50" at bounding box center [1201, 389] width 58 height 23
type input "3.00"
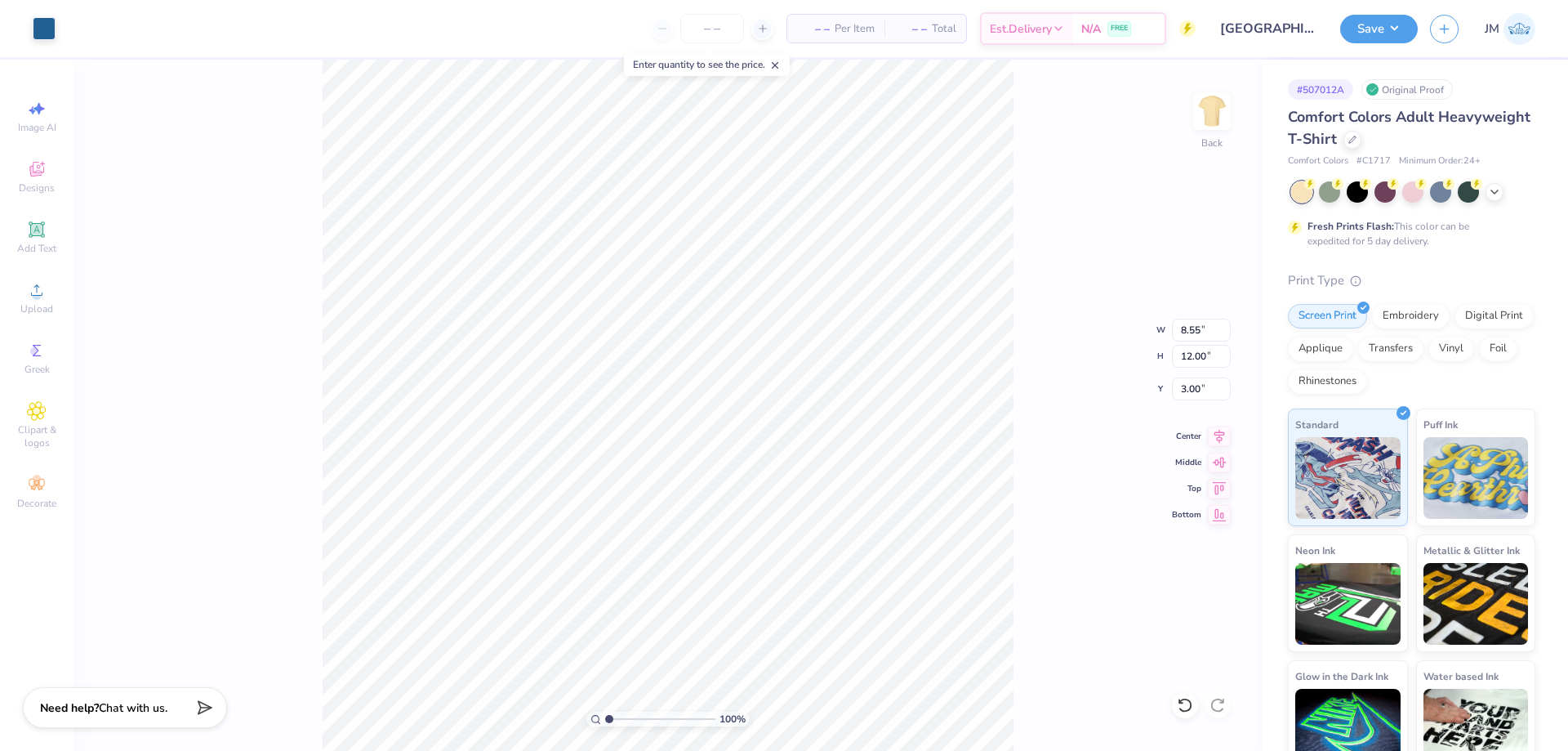
click at [1072, 442] on div "100 % Back W 8.55 8.55 " H 12.00 12.00 " Y 3.00 3.00 " Center Middle Top Bottom" at bounding box center [668, 405] width 1189 height 692
click at [1223, 435] on icon at bounding box center [1220, 433] width 23 height 20
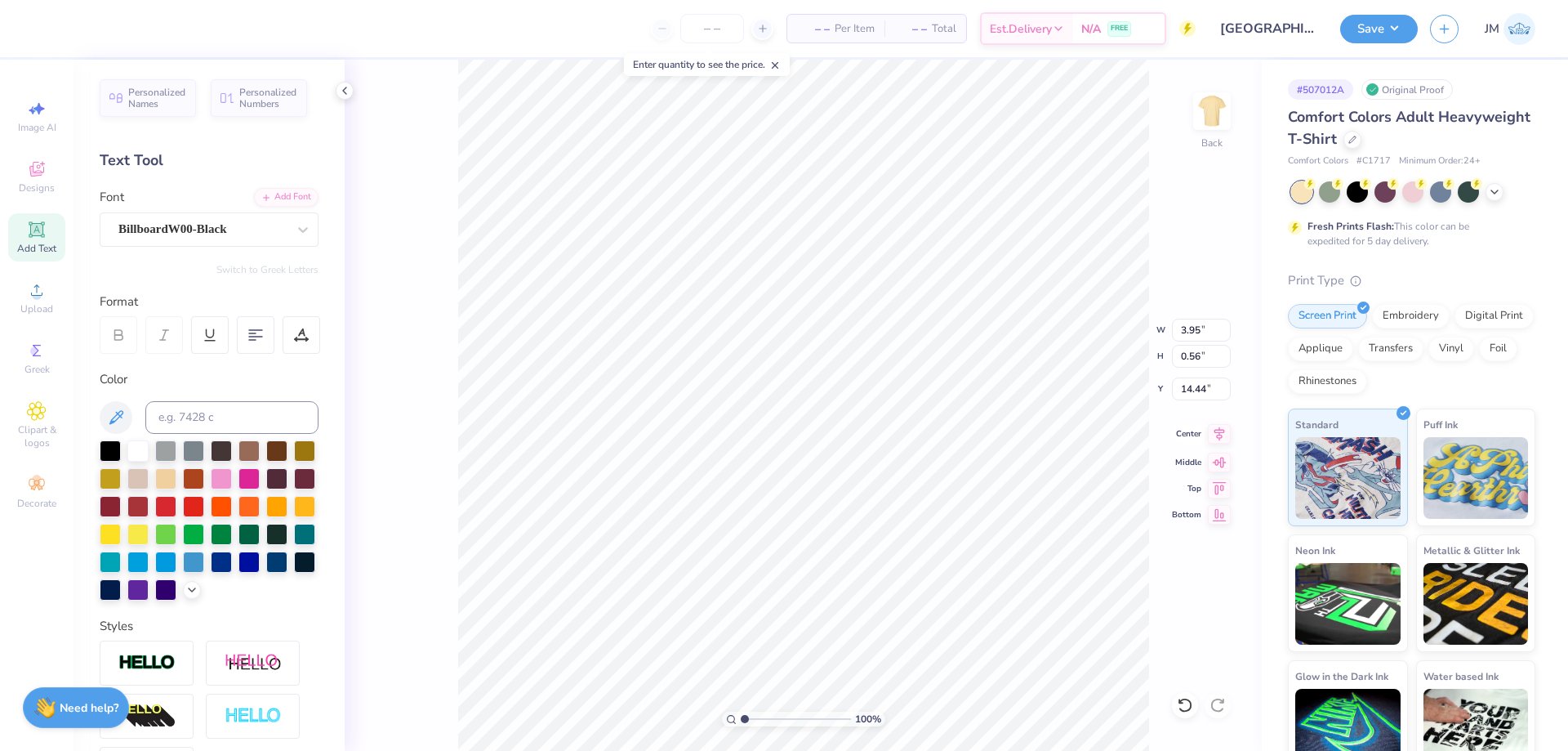
click at [1214, 442] on icon at bounding box center [1220, 433] width 23 height 20
click at [1385, 29] on button "Save" at bounding box center [1379, 26] width 77 height 28
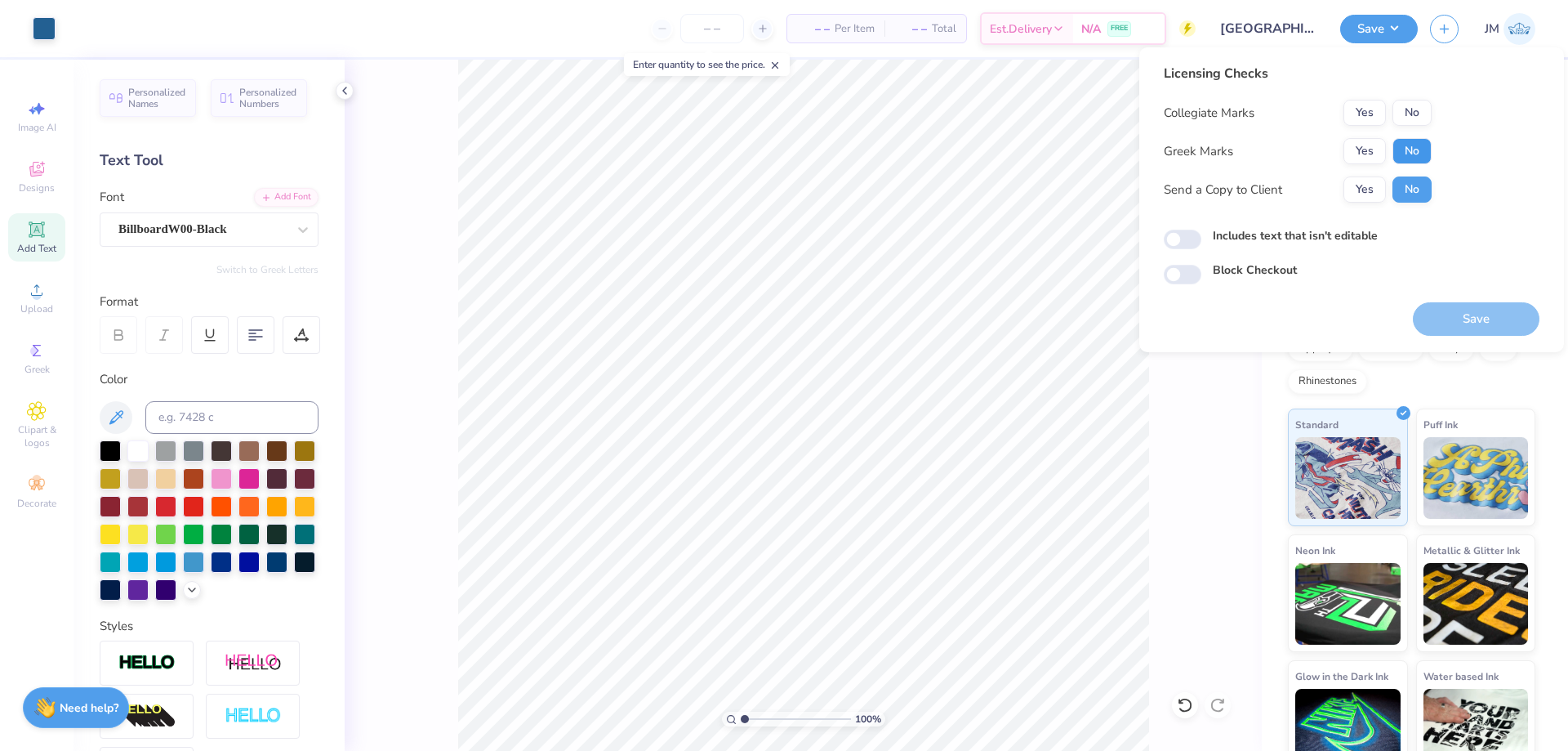
click at [1410, 142] on button "No" at bounding box center [1412, 151] width 40 height 26
click at [1464, 308] on button "Save" at bounding box center [1476, 318] width 126 height 33
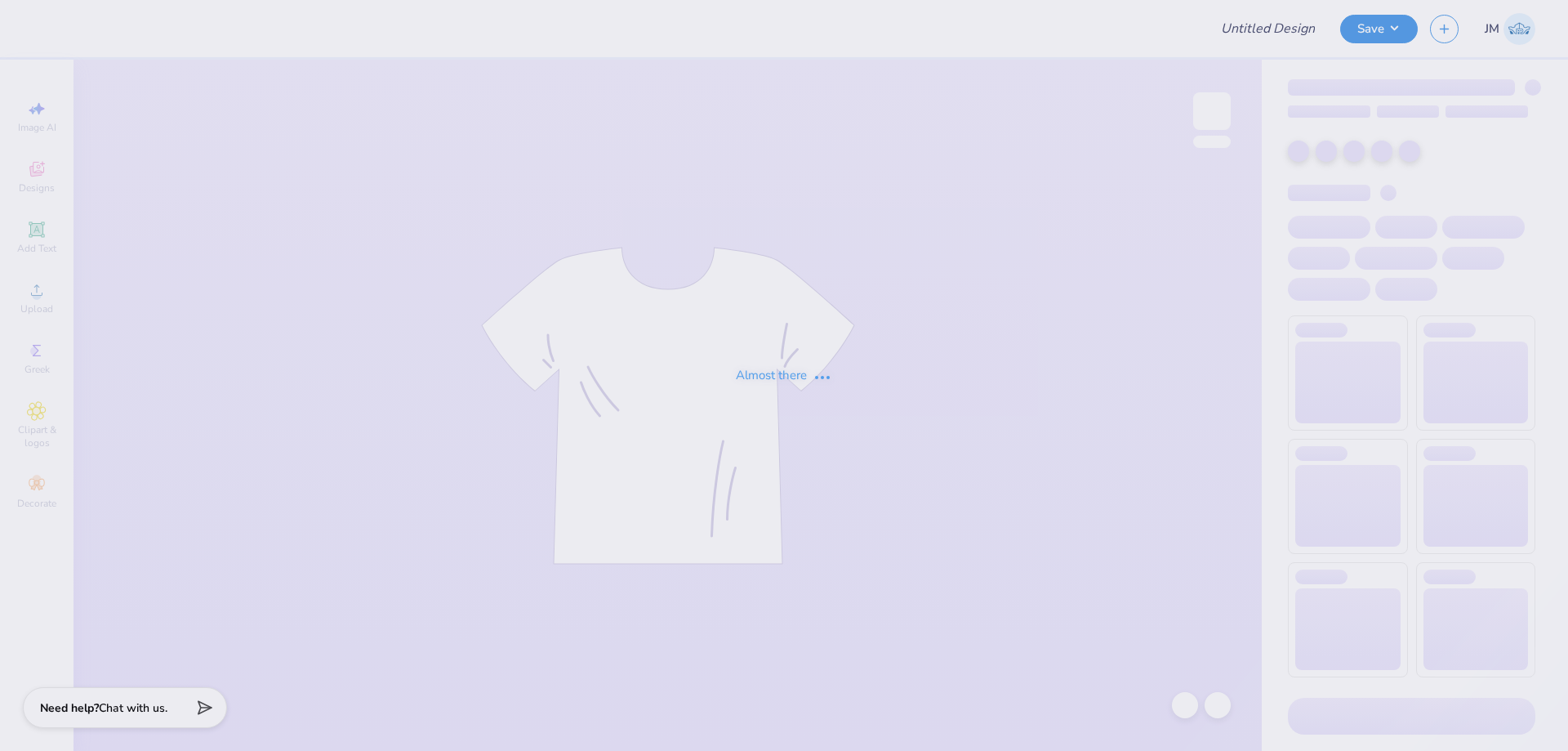
type input "Tulane Womens Lax Practice Tee"
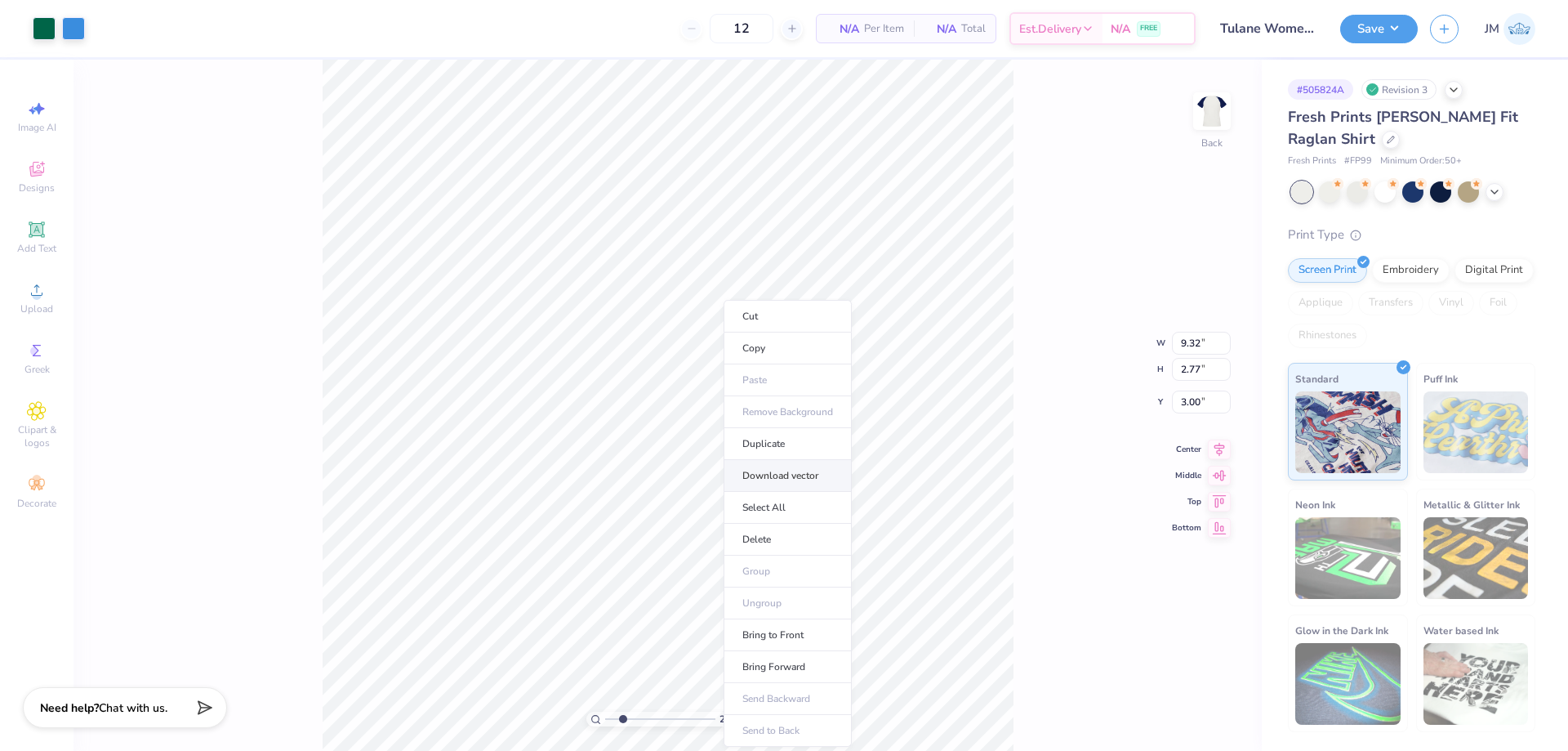
click at [787, 476] on li "Download vector" at bounding box center [788, 476] width 128 height 32
click at [1052, 195] on div "223 % Back" at bounding box center [668, 405] width 1189 height 692
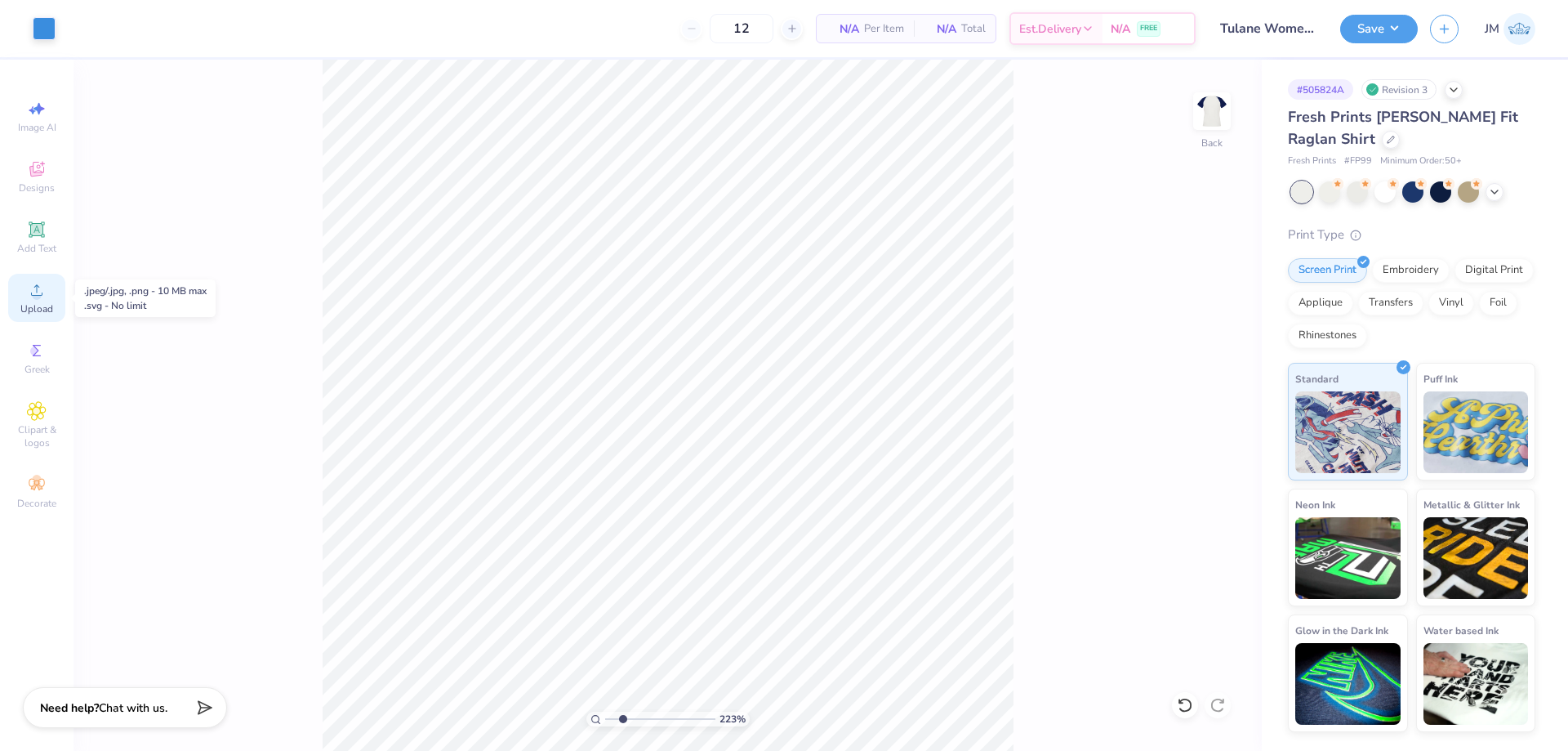
click at [35, 288] on icon at bounding box center [37, 290] width 20 height 20
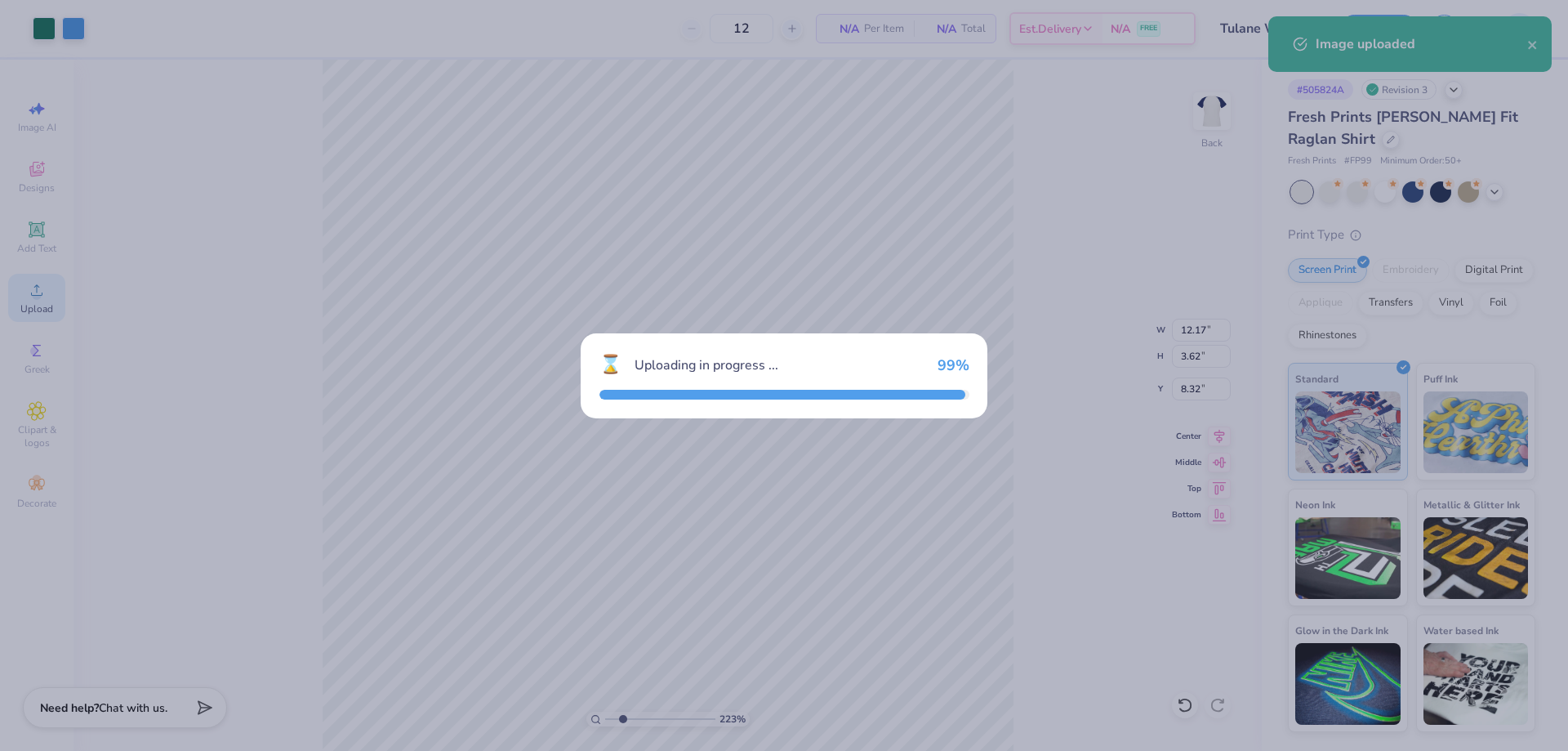
type input "2.22643184911232"
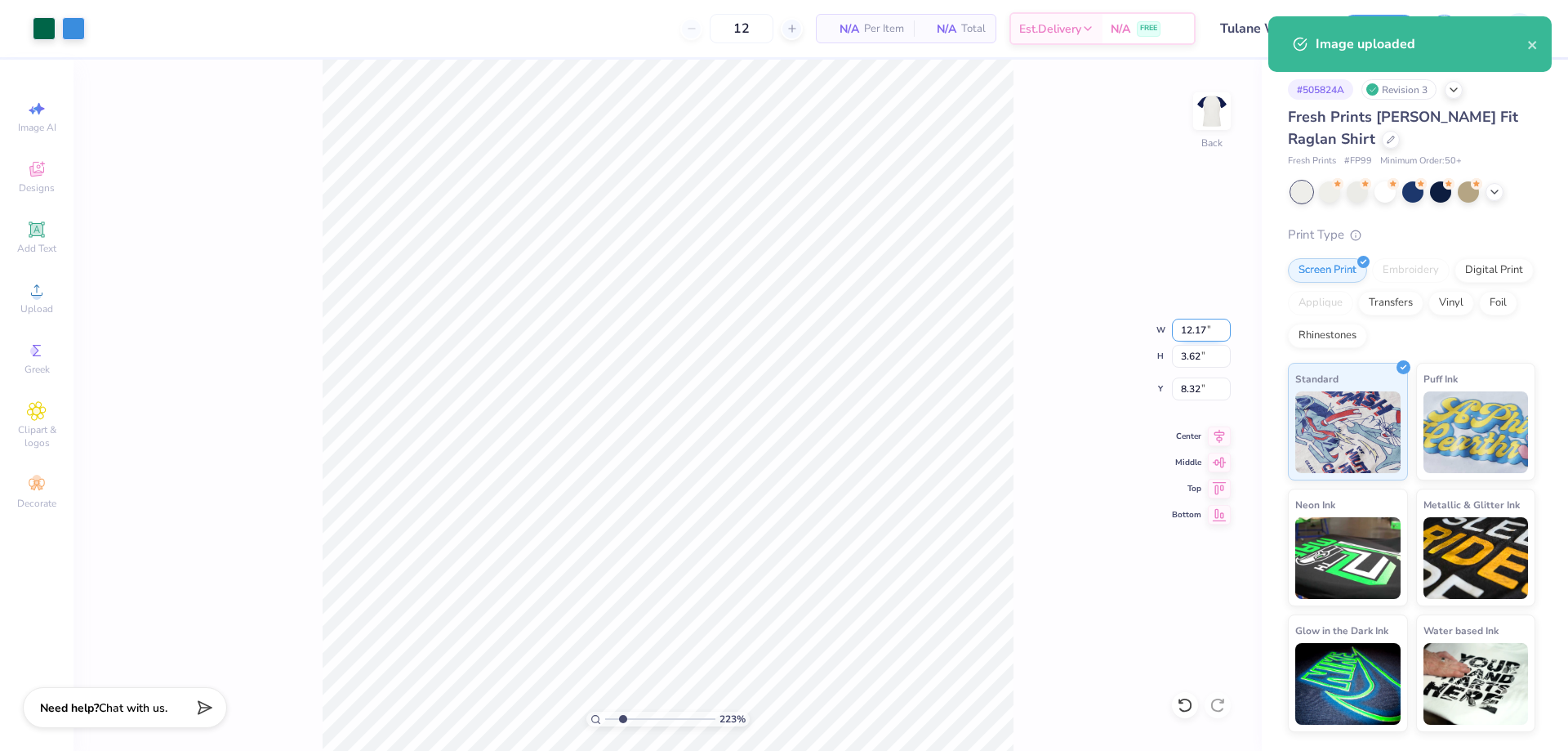
click at [1194, 329] on input "12.17" at bounding box center [1201, 330] width 58 height 23
type input "9.32"
type input "2.22643184911232"
type input "2.77"
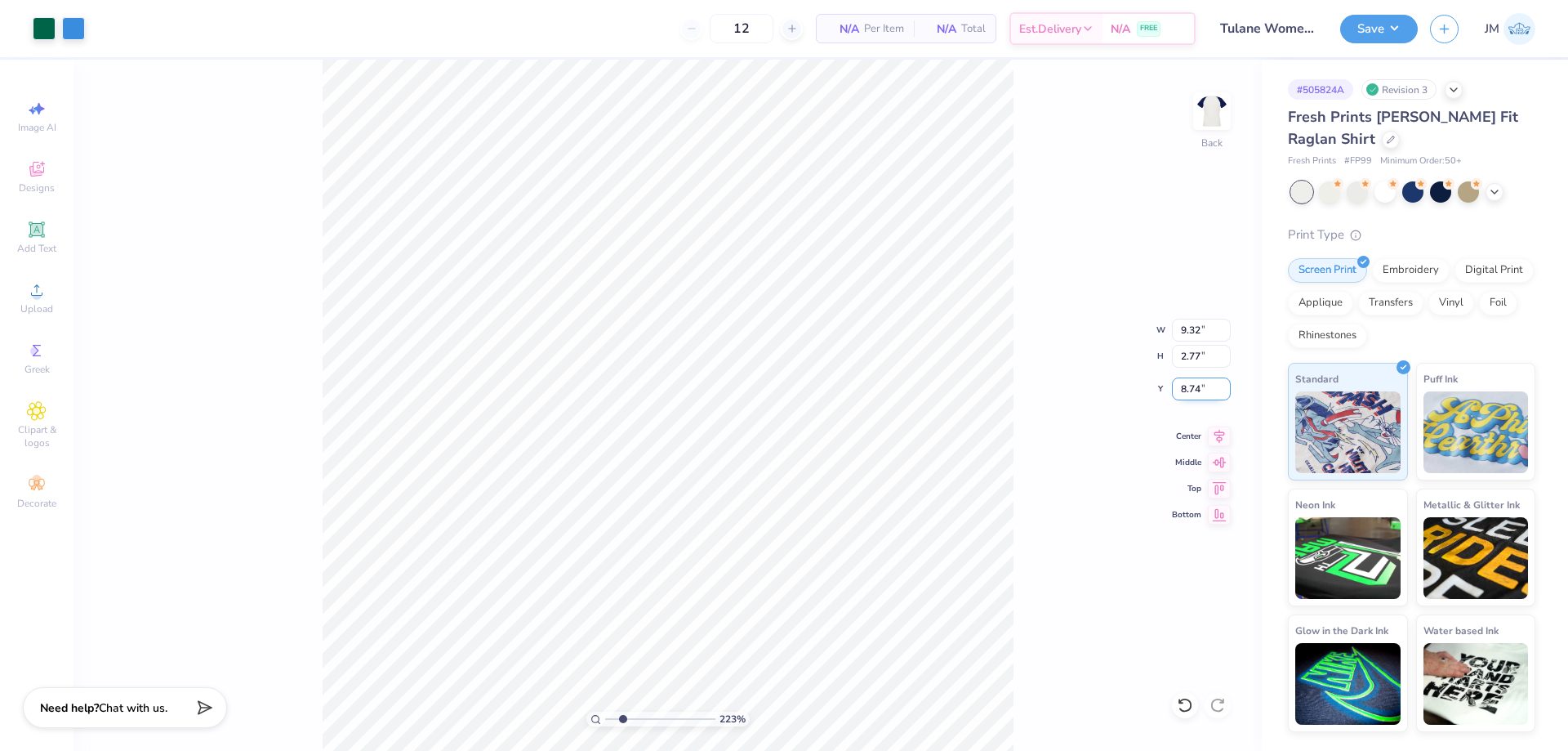
click at [1198, 387] on input "8.74" at bounding box center [1201, 389] width 58 height 23
type input "3"
type input "2.22643184911232"
type input "3.00"
click at [1221, 437] on icon at bounding box center [1220, 433] width 10 height 14
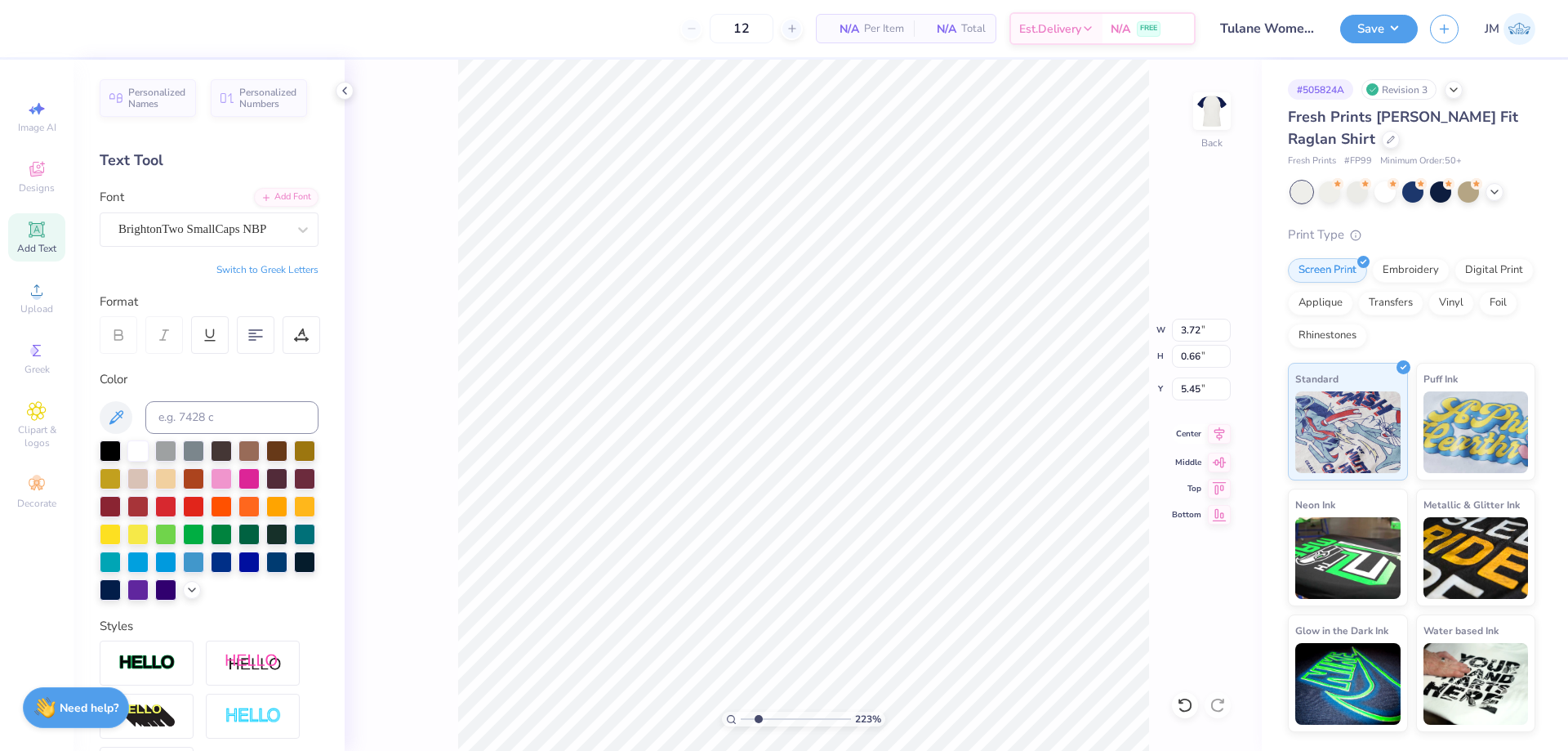
click at [1223, 439] on icon at bounding box center [1220, 433] width 23 height 20
type input "1"
click at [1398, 27] on button "Save" at bounding box center [1379, 26] width 77 height 28
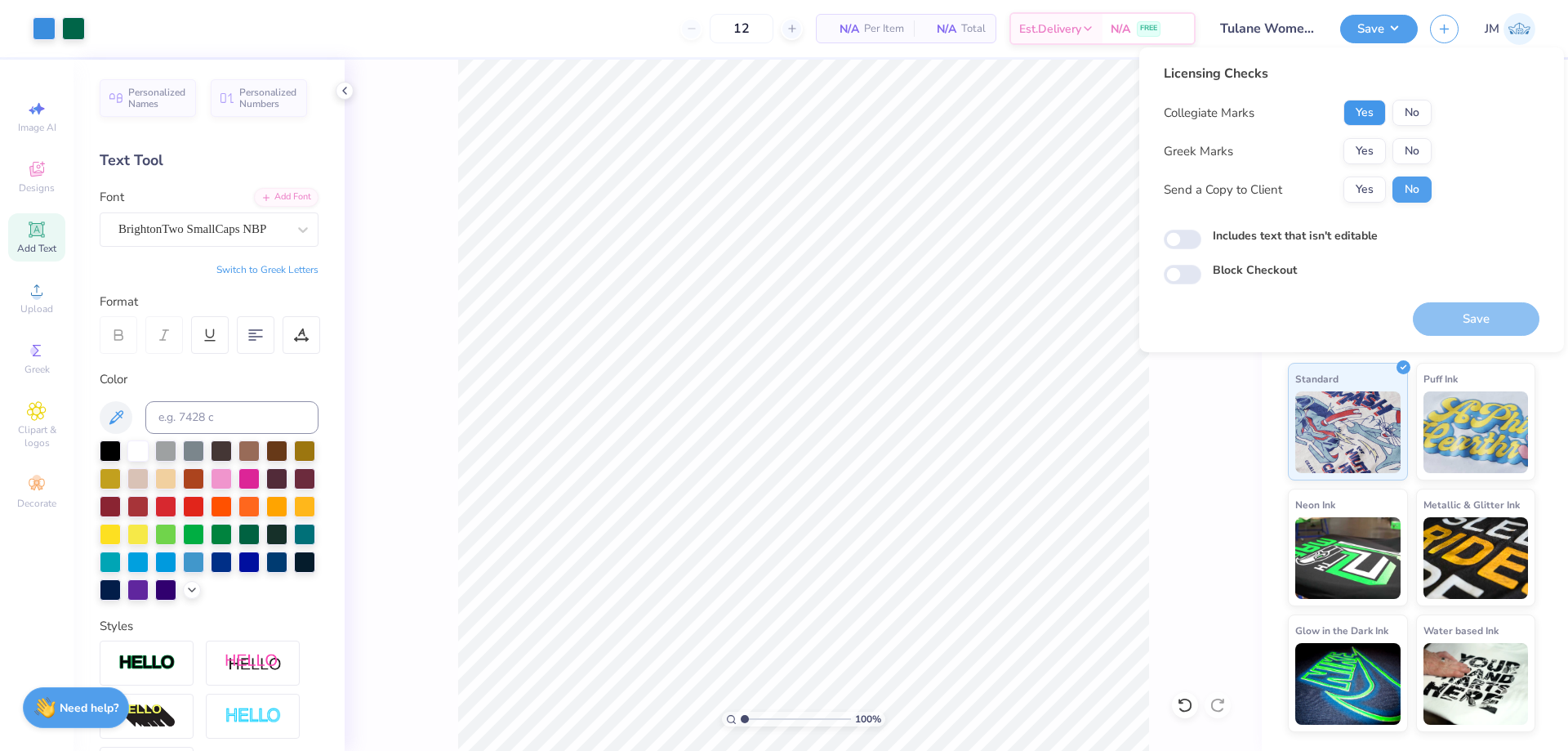
click at [1366, 116] on button "Yes" at bounding box center [1364, 113] width 42 height 26
click at [1403, 145] on button "No" at bounding box center [1412, 151] width 40 height 26
click at [1468, 319] on button "Save" at bounding box center [1476, 318] width 126 height 33
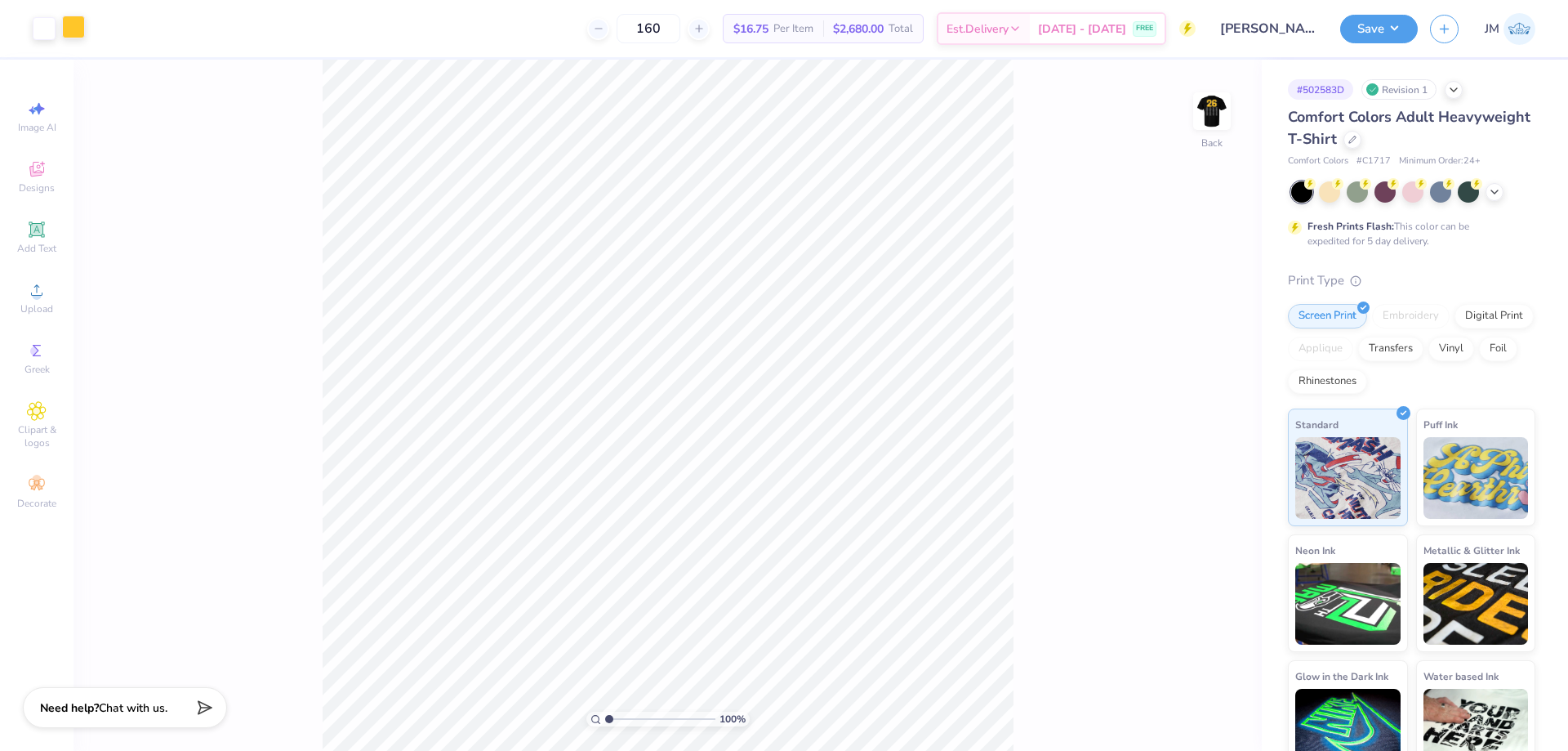
click at [73, 30] on div at bounding box center [74, 26] width 23 height 23
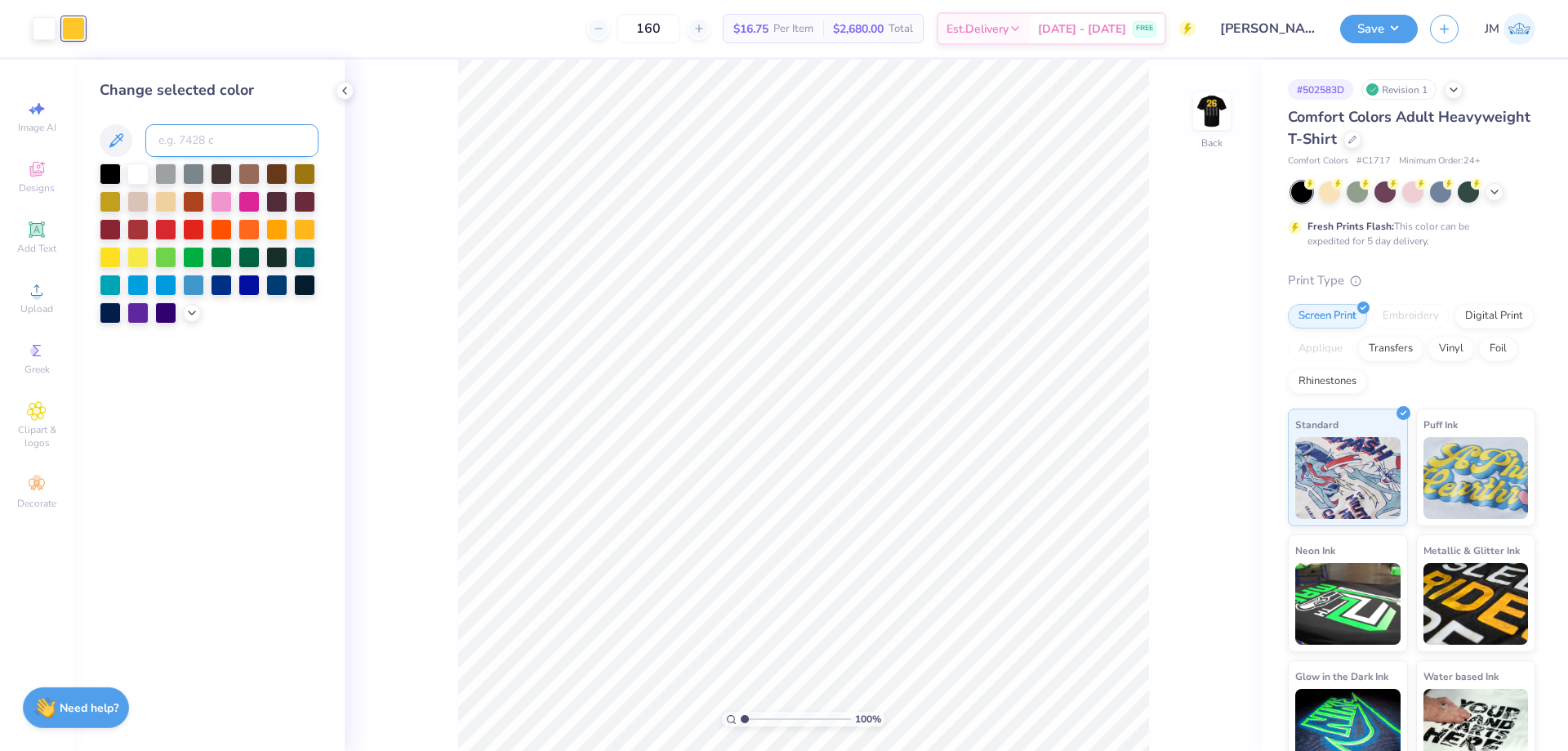
click at [179, 150] on input at bounding box center [232, 141] width 174 height 33
type input "467"
click at [1207, 119] on img at bounding box center [1211, 110] width 65 height 65
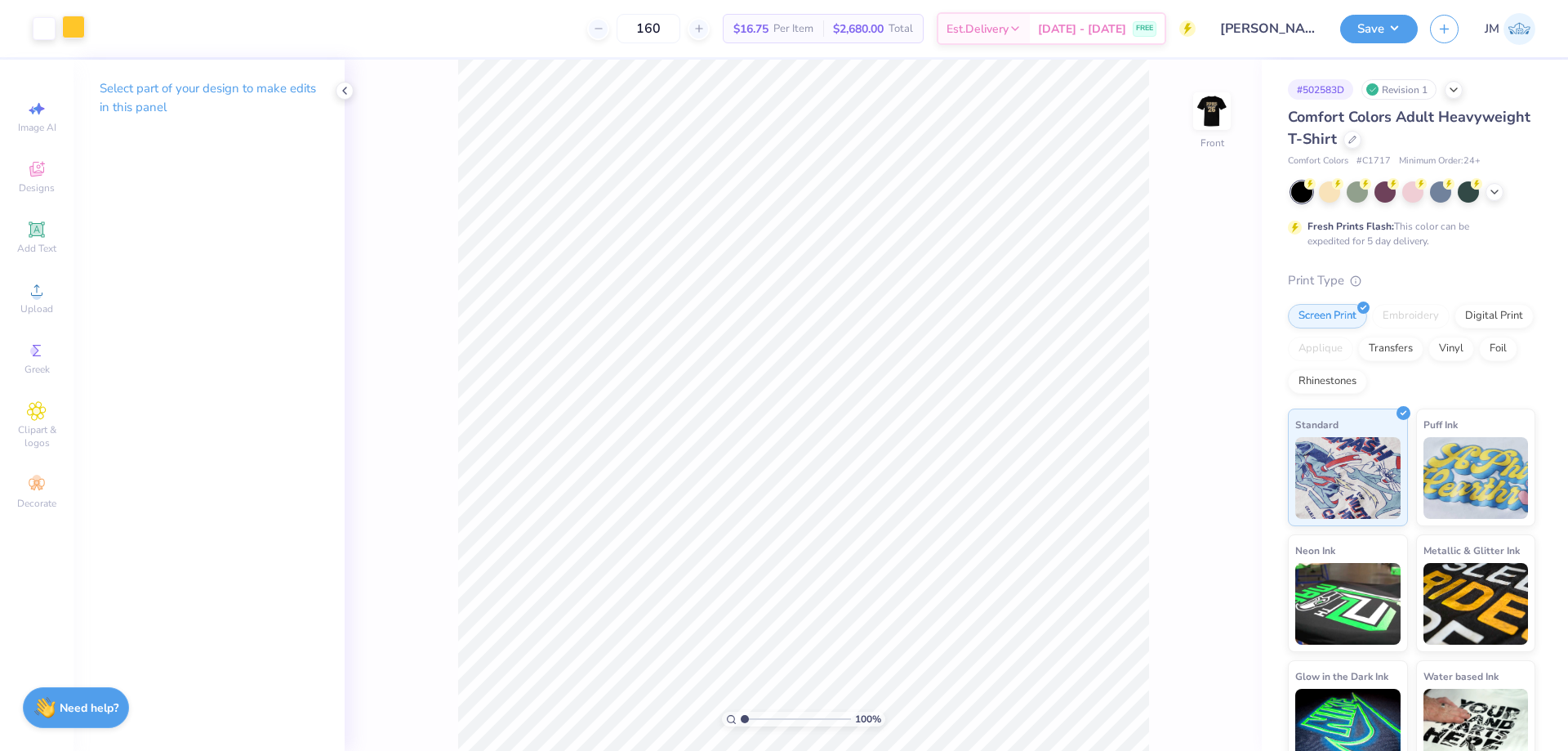
click at [72, 25] on div at bounding box center [74, 26] width 23 height 23
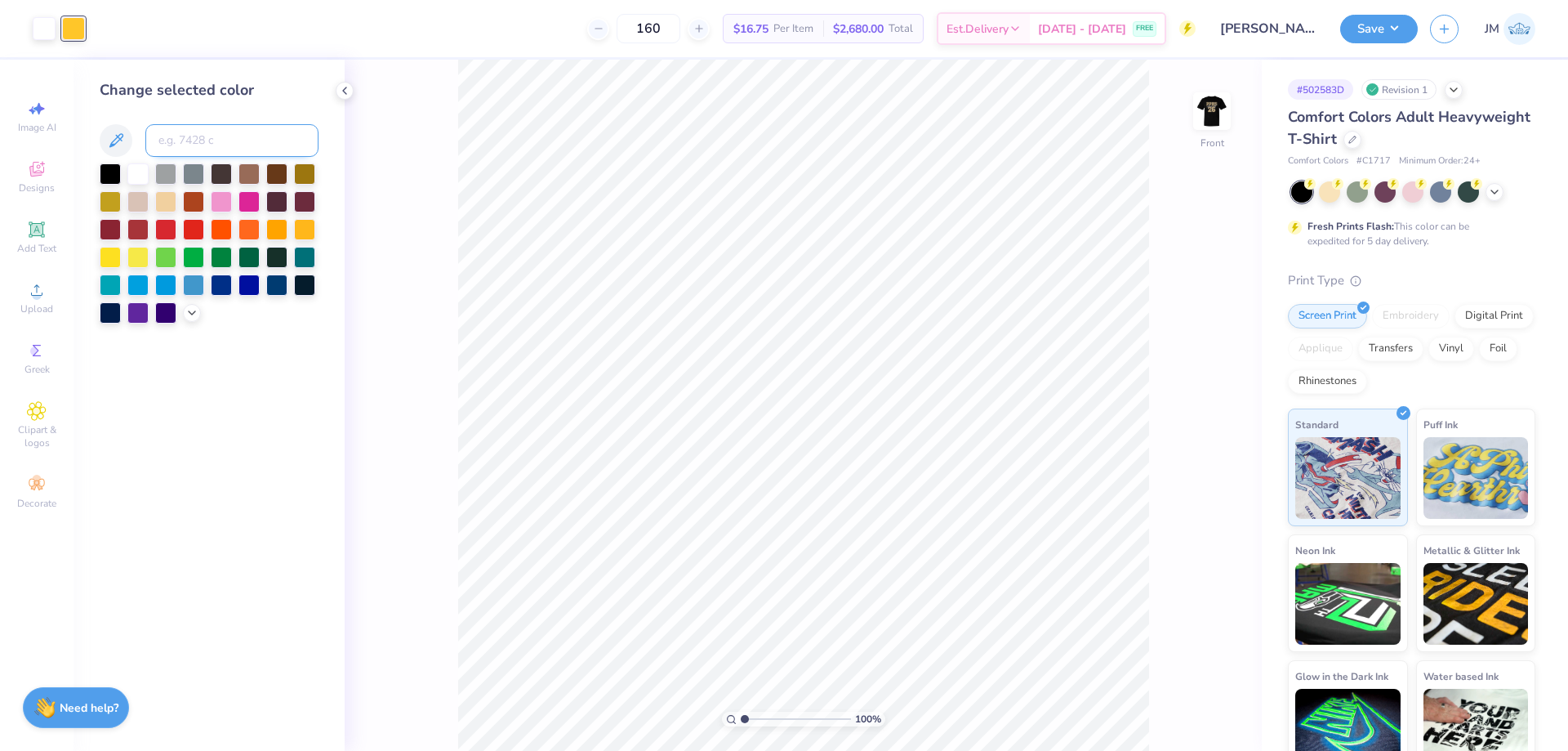
click at [192, 133] on input at bounding box center [232, 141] width 174 height 33
type input "467"
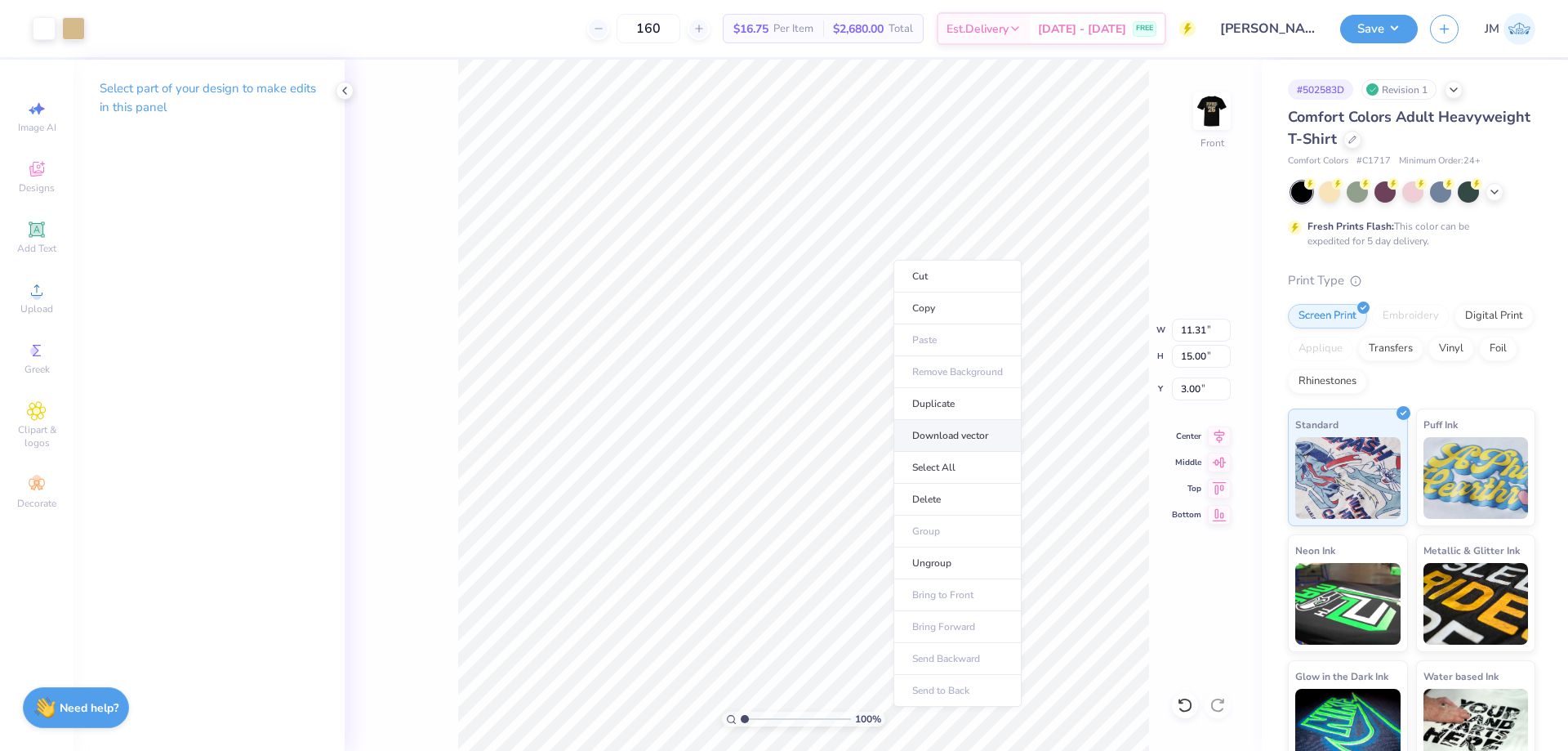
click at [985, 424] on li "Download vector" at bounding box center [958, 436] width 128 height 32
click at [1196, 390] on input "3.00" at bounding box center [1201, 389] width 58 height 23
type input "5.00"
click at [1203, 121] on img at bounding box center [1211, 110] width 65 height 65
click at [1222, 442] on icon at bounding box center [1220, 433] width 23 height 20
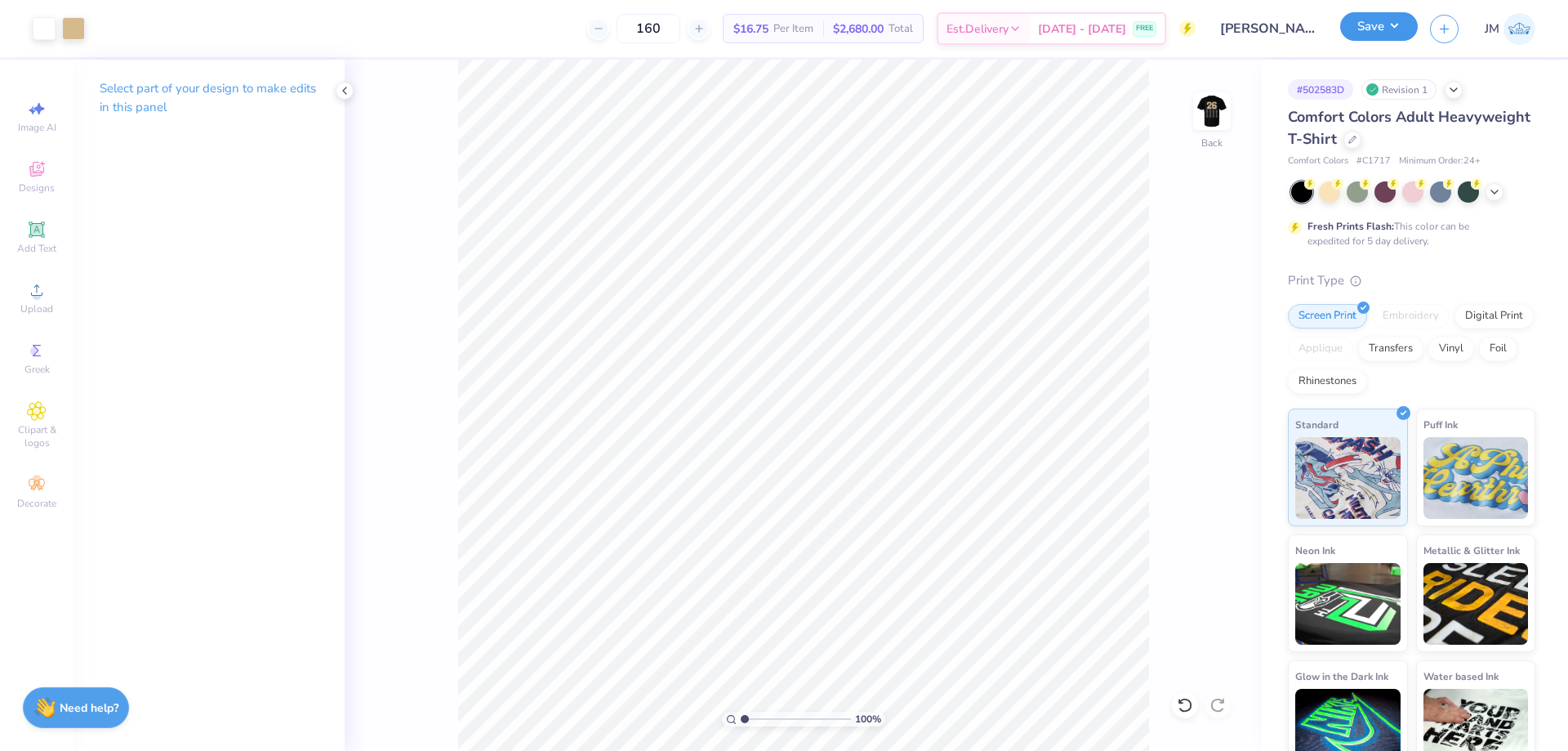
click at [1411, 19] on button "Save" at bounding box center [1379, 26] width 77 height 28
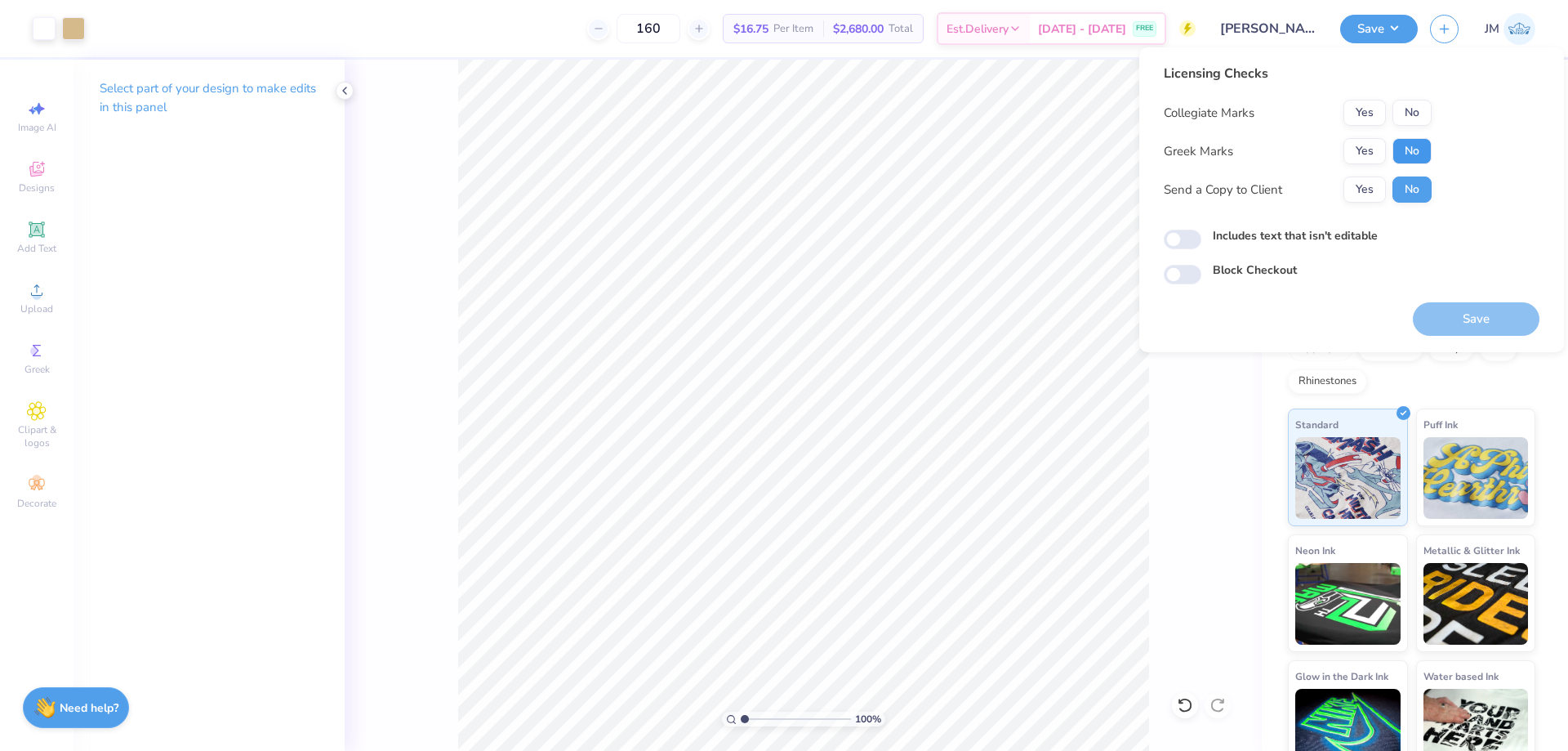
click at [1404, 149] on button "No" at bounding box center [1412, 151] width 40 height 26
click at [1410, 122] on button "No" at bounding box center [1412, 113] width 40 height 26
click at [1464, 309] on button "Save" at bounding box center [1476, 318] width 126 height 33
